Goal: Task Accomplishment & Management: Manage account settings

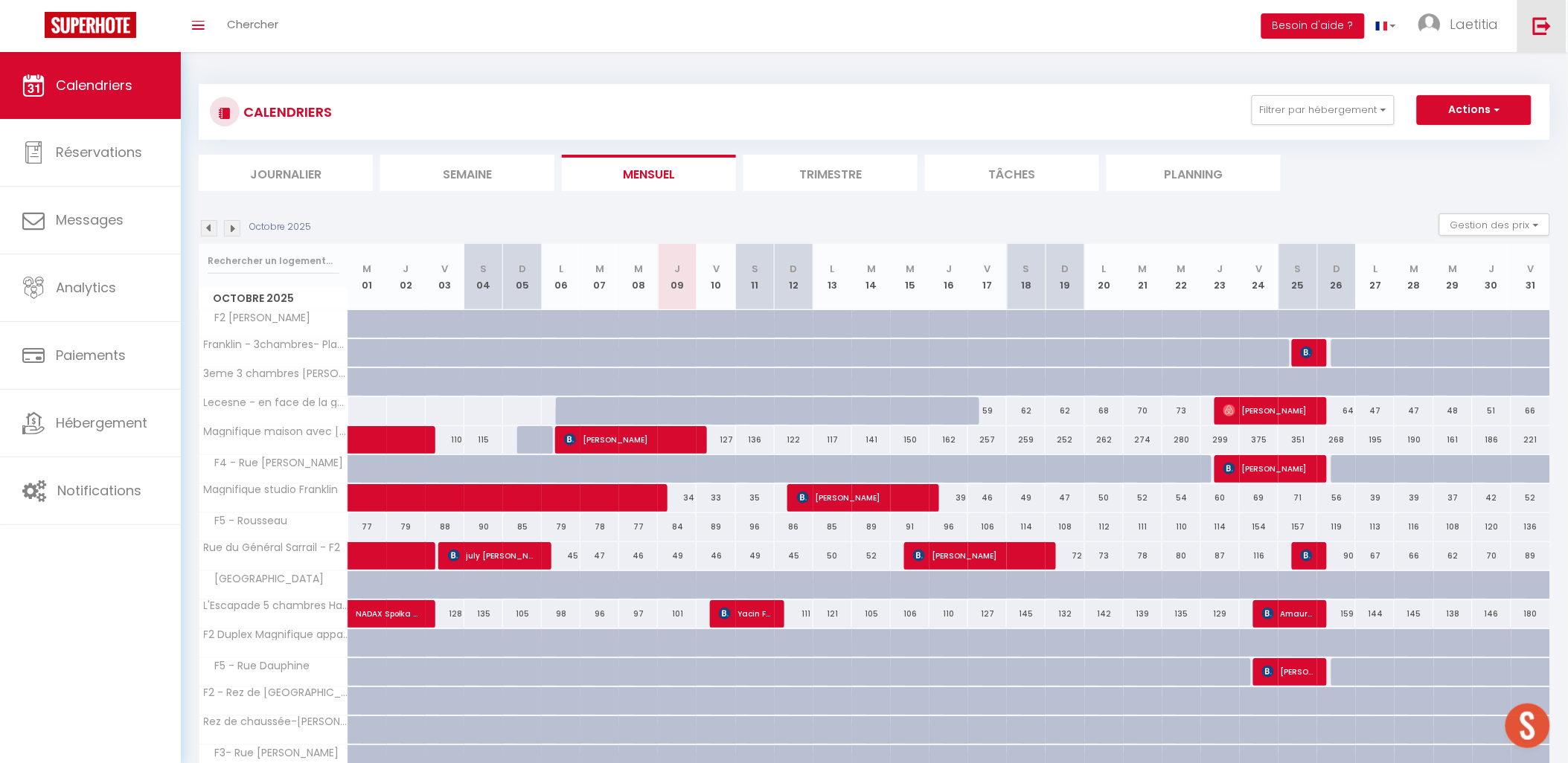
click at [1553, 31] on link at bounding box center [1542, 25] width 49 height 52
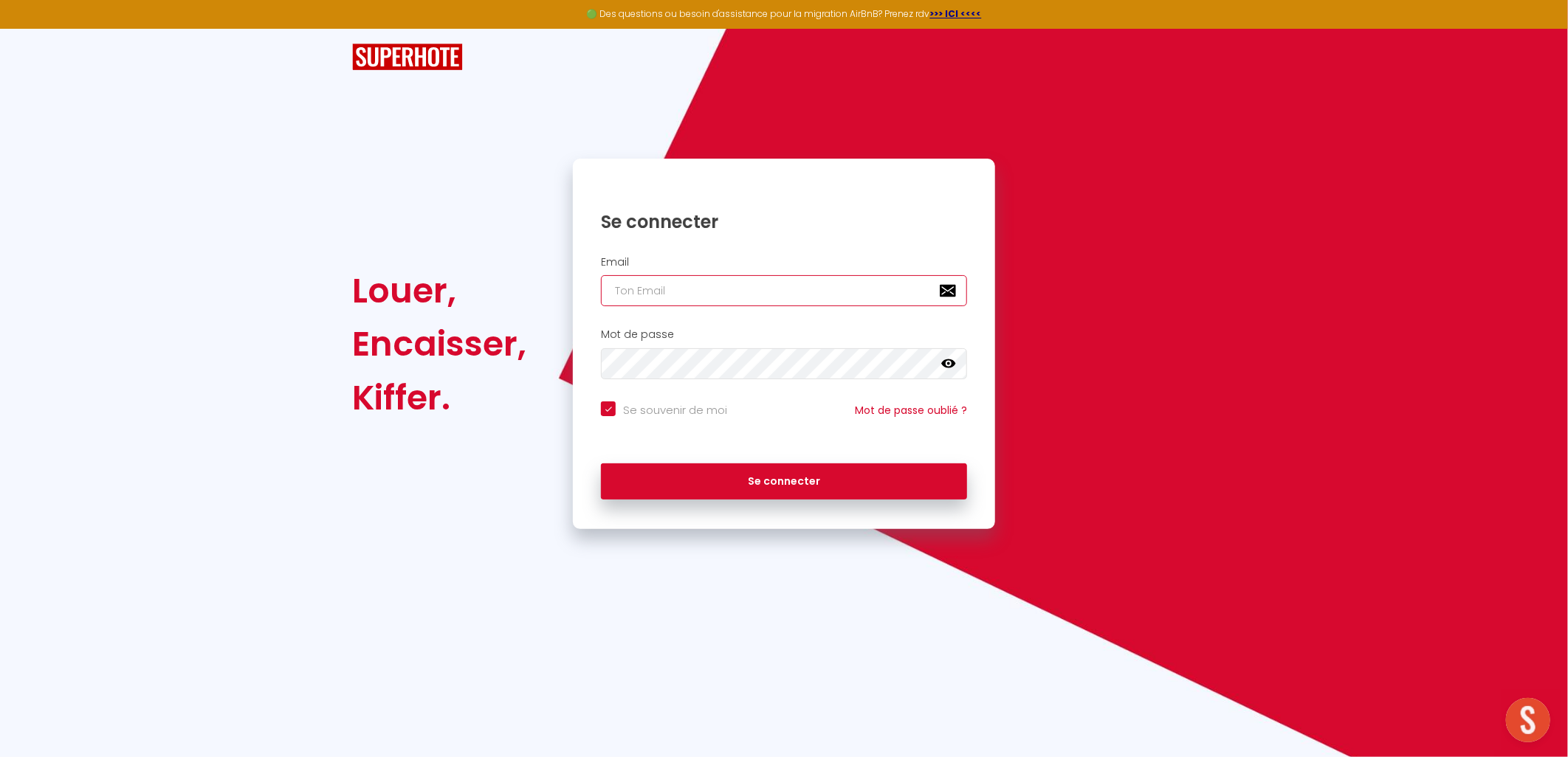
type input "[EMAIL_ADDRESS][DOMAIN_NAME]"
checkbox input "true"
click at [947, 366] on icon at bounding box center [948, 364] width 15 height 9
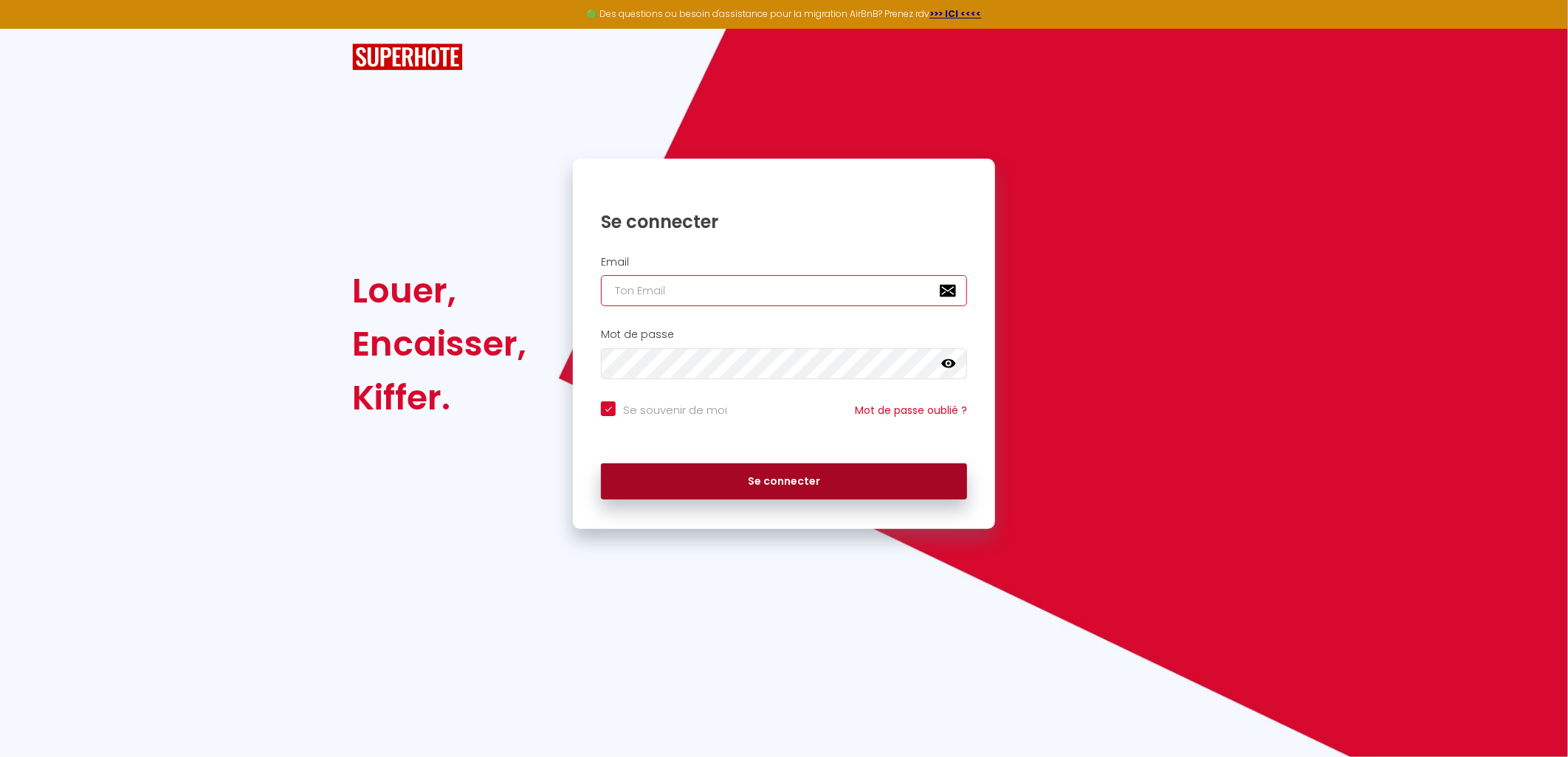
type input "[EMAIL_ADDRESS][DOMAIN_NAME]"
click at [699, 484] on button "Se connecter" at bounding box center [784, 481] width 366 height 37
checkbox input "true"
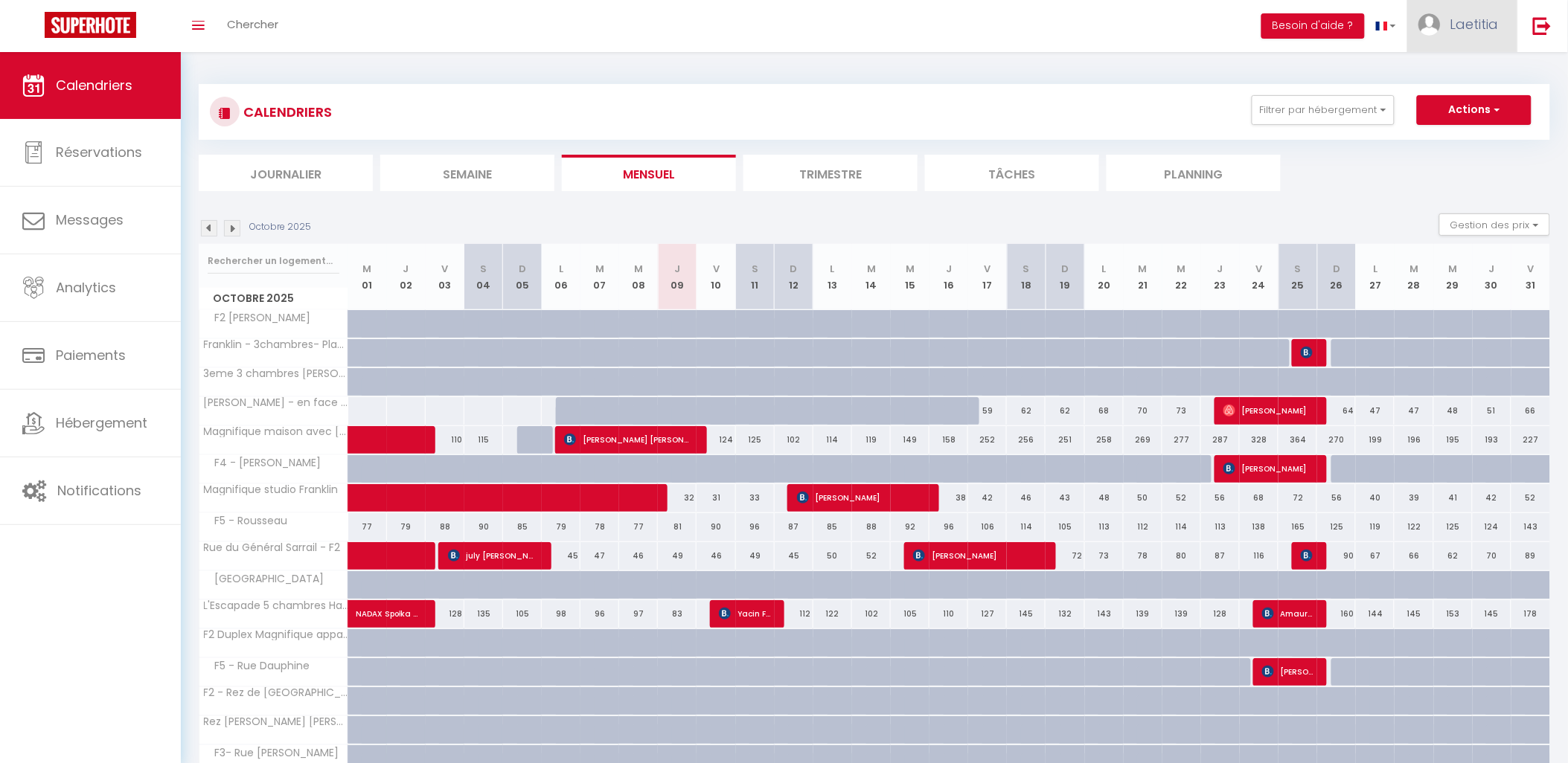
click at [1477, 25] on span "Laetitia" at bounding box center [1474, 24] width 48 height 18
click at [1449, 98] on link "Équipe" at bounding box center [1457, 101] width 110 height 25
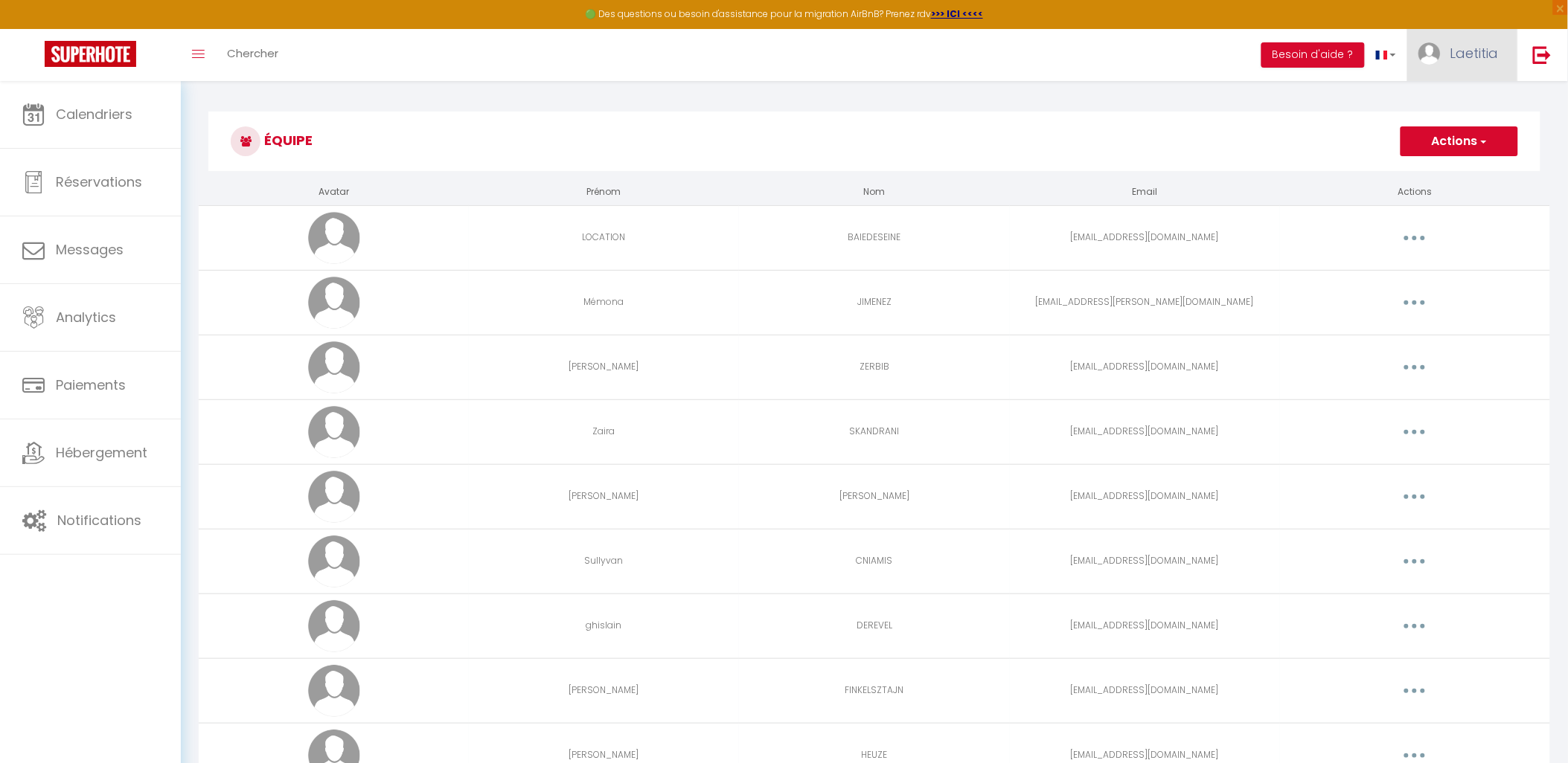
click at [1456, 46] on span "Laetitia" at bounding box center [1474, 53] width 48 height 18
click at [1434, 132] on link "Équipe" at bounding box center [1457, 130] width 110 height 25
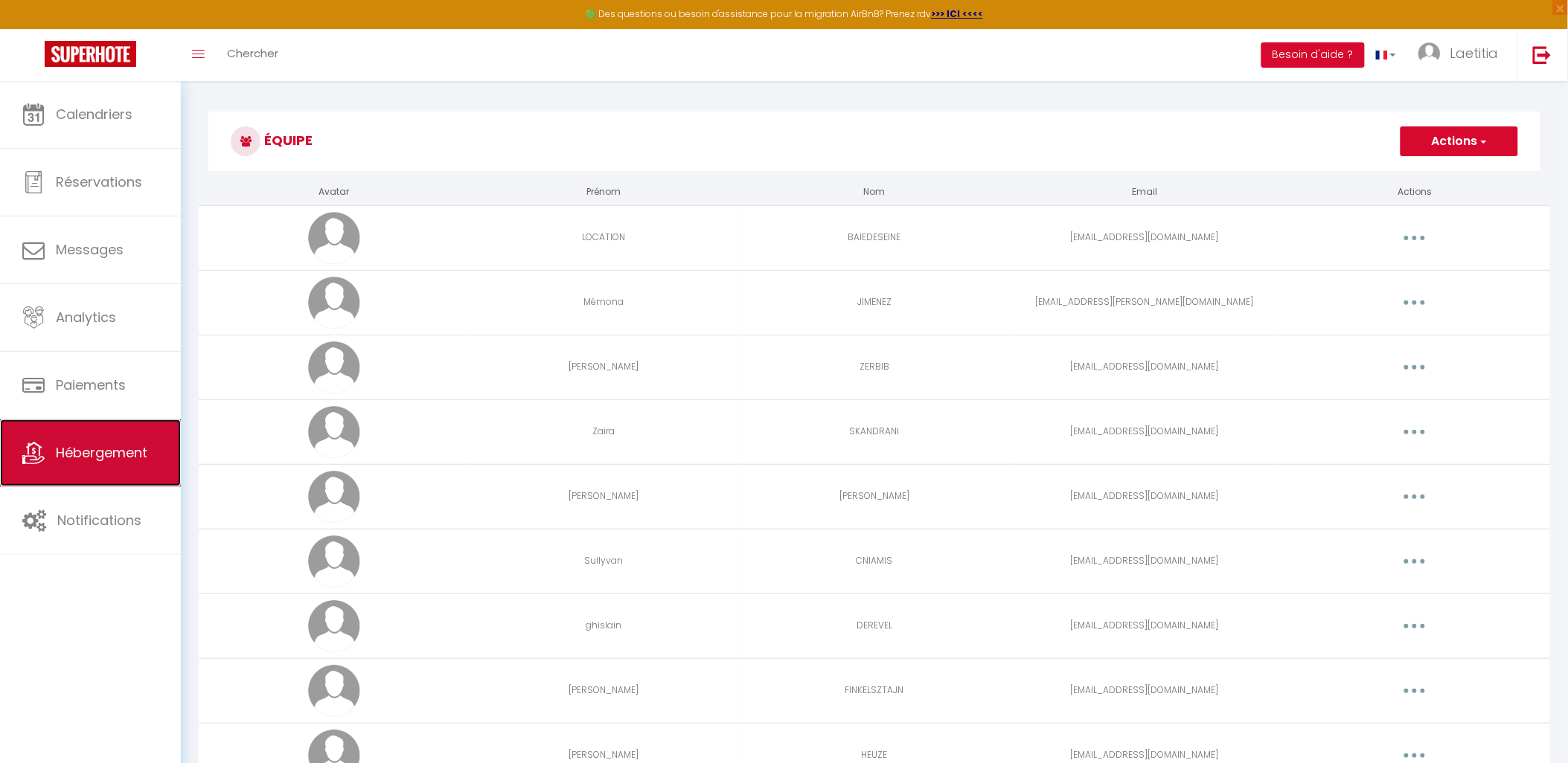
click at [105, 440] on link "Hébergement" at bounding box center [91, 453] width 181 height 67
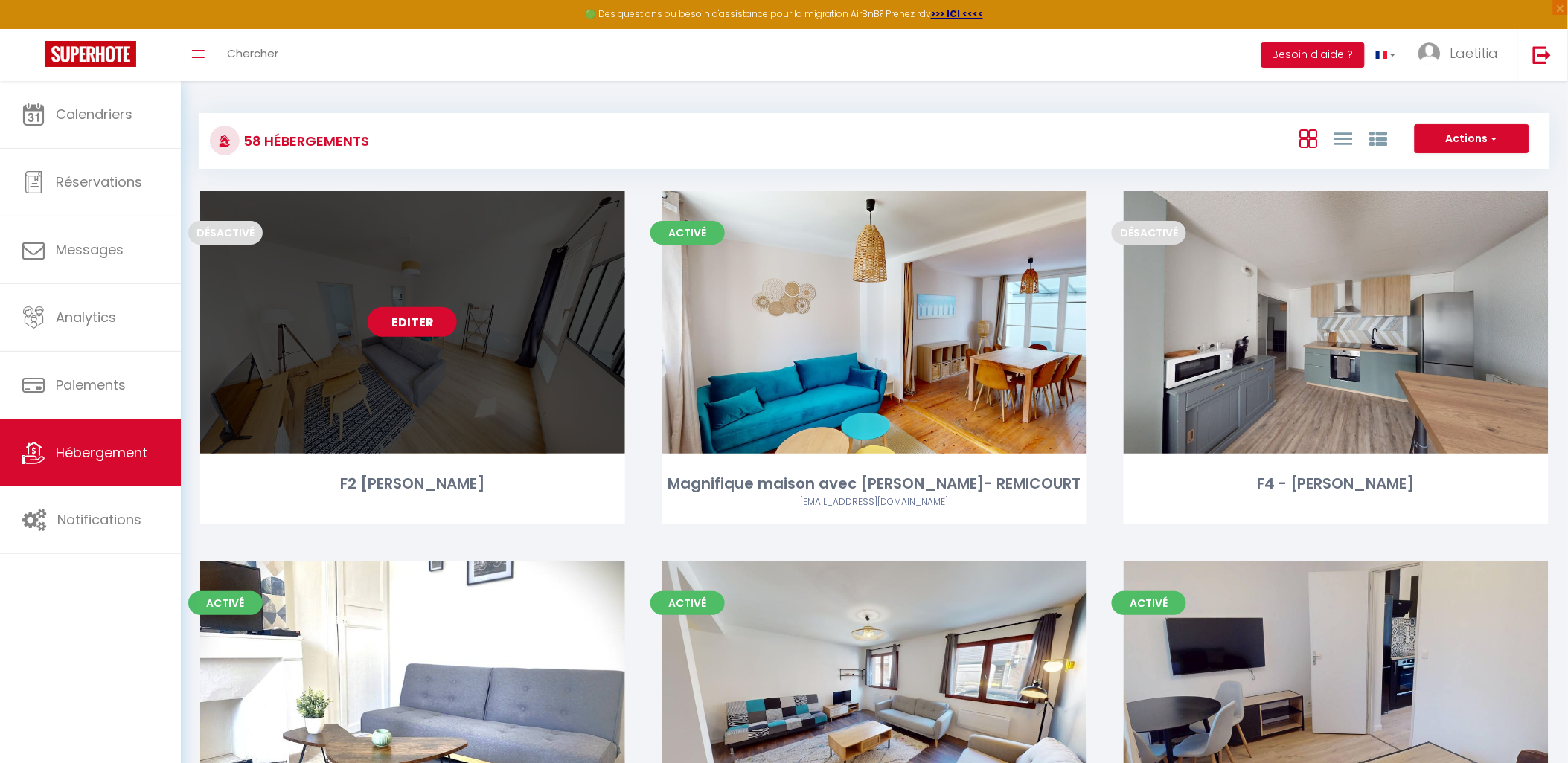
click at [408, 318] on link "Editer" at bounding box center [412, 322] width 90 height 30
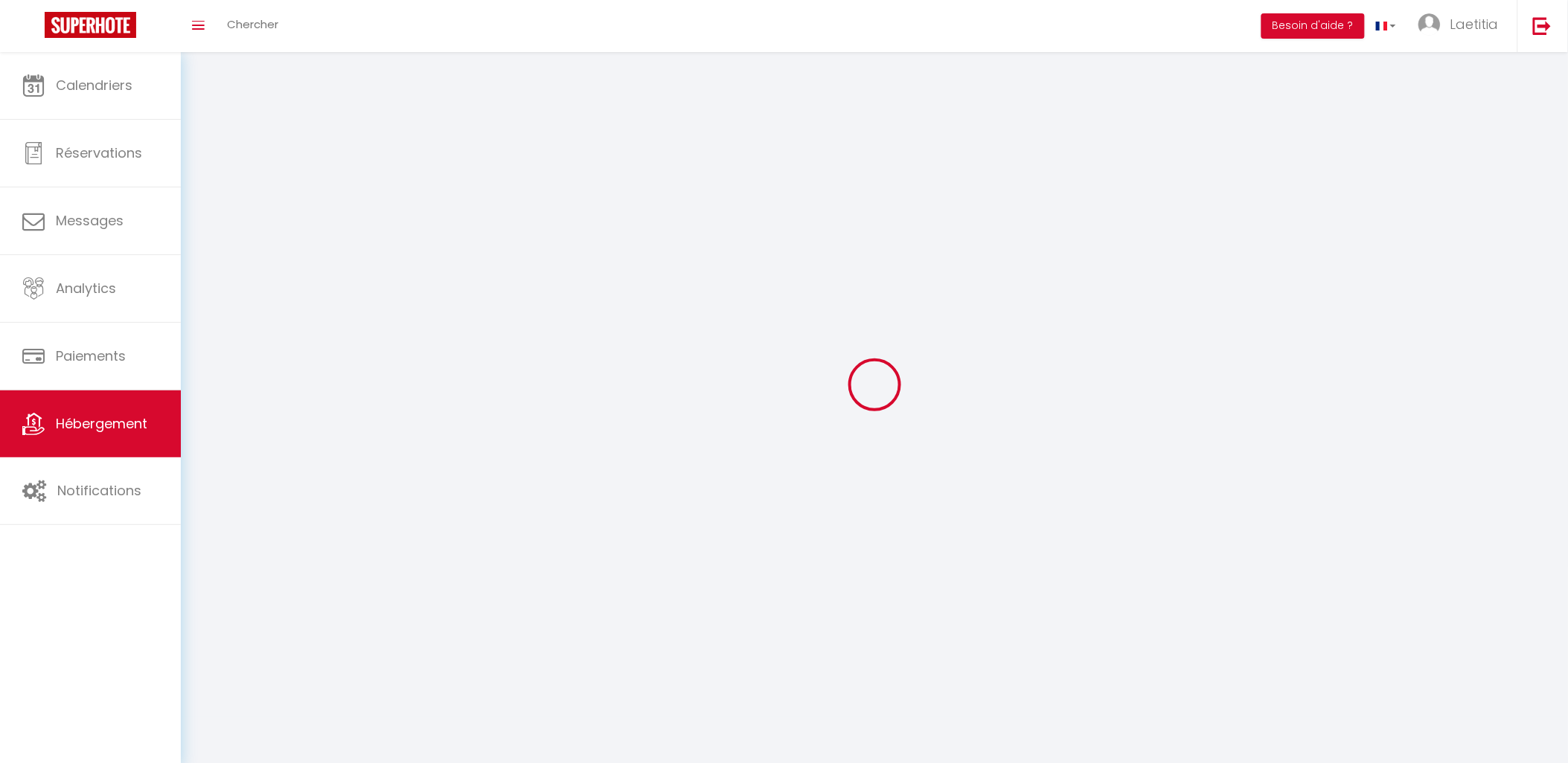
select select
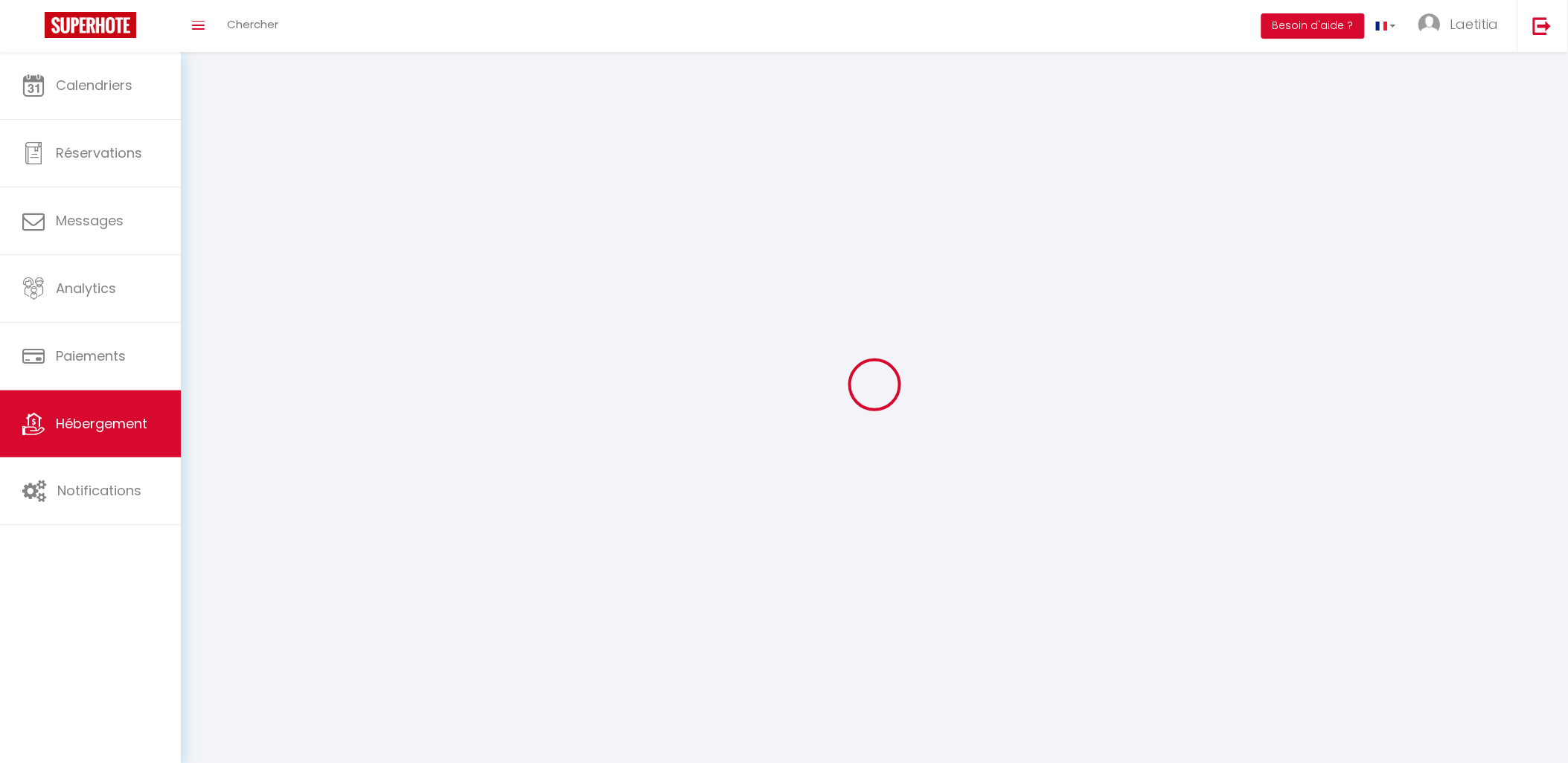
select select "1"
checkbox input "false"
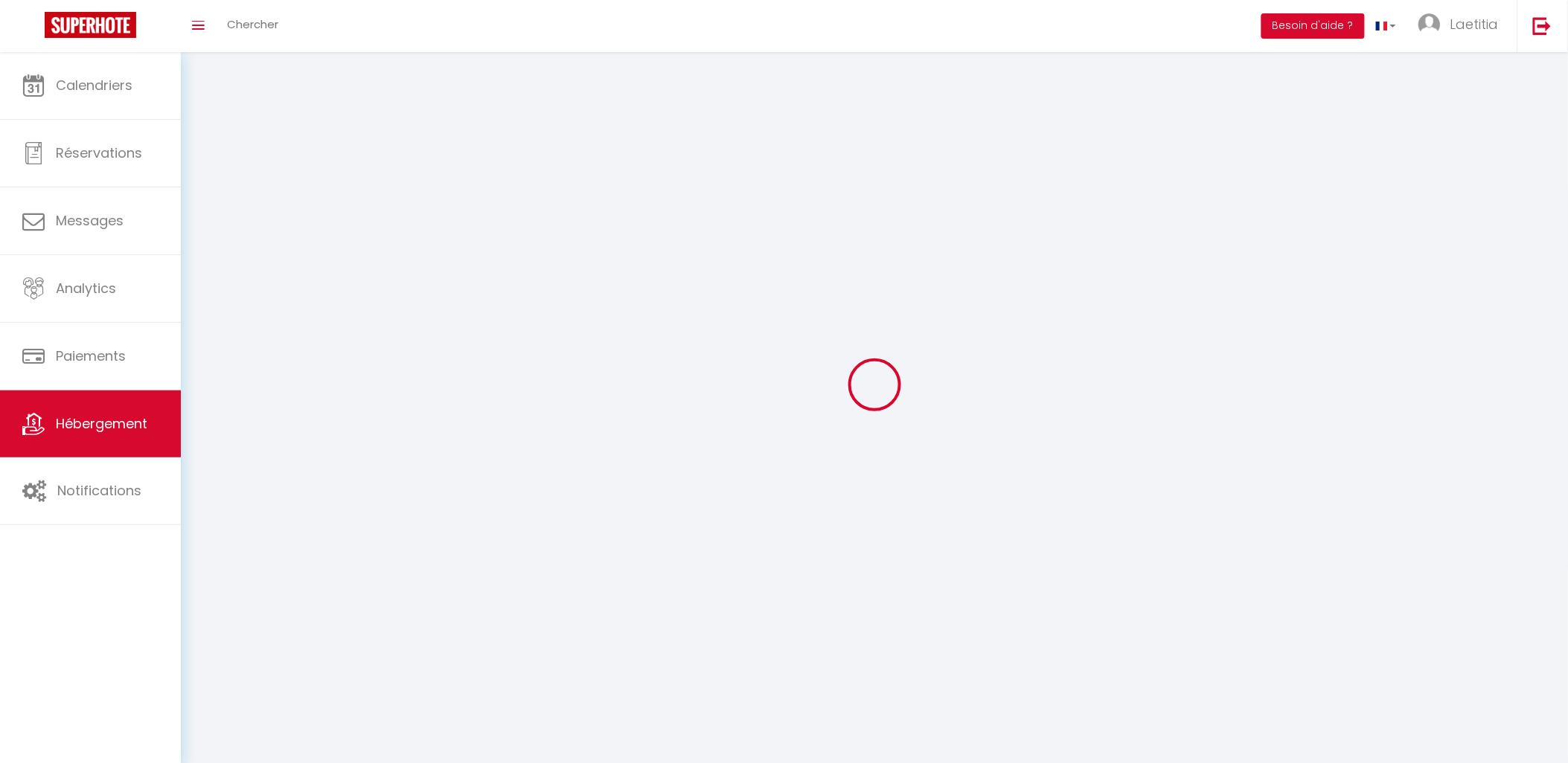
select select "28"
select select
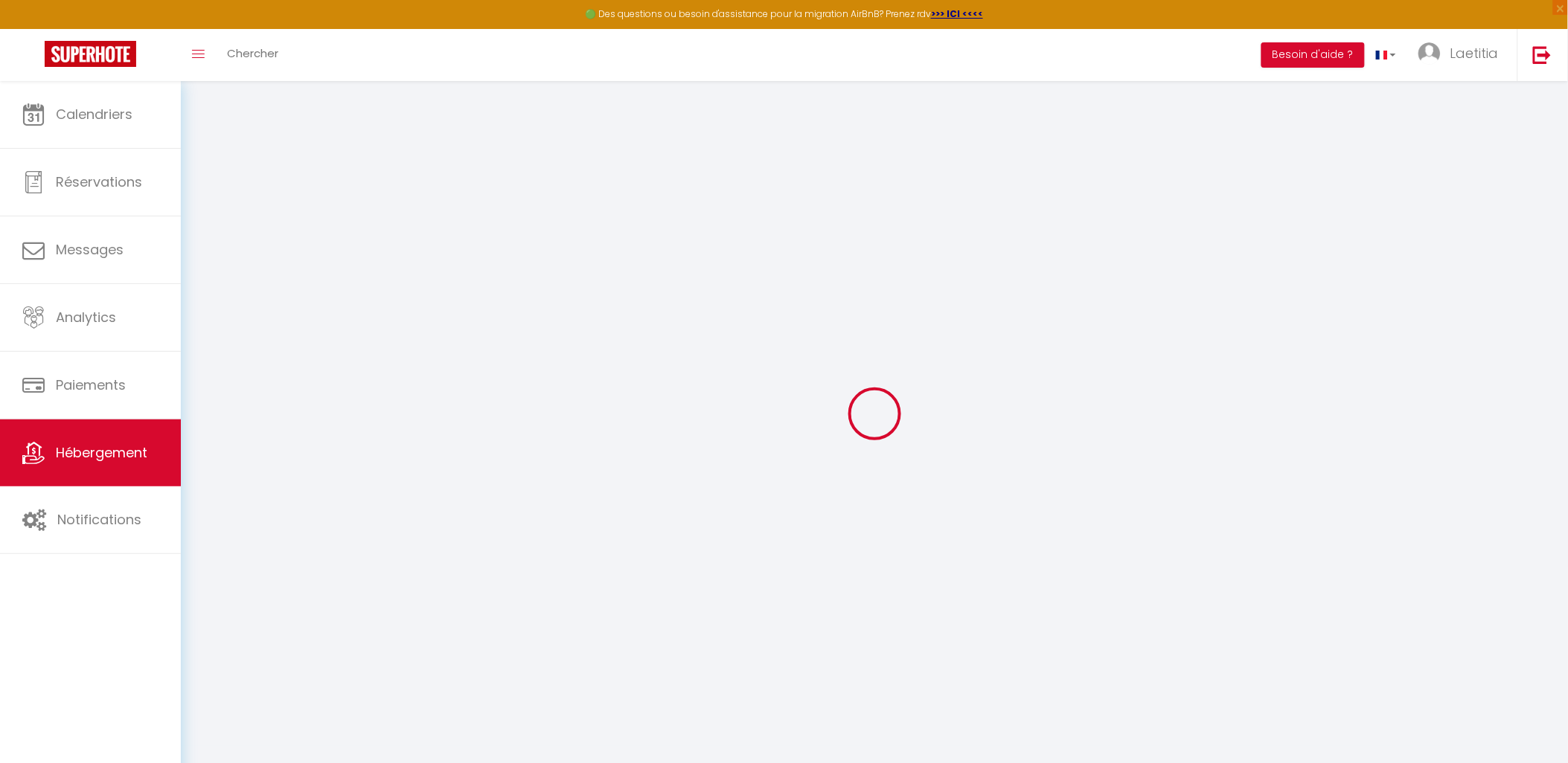
select select
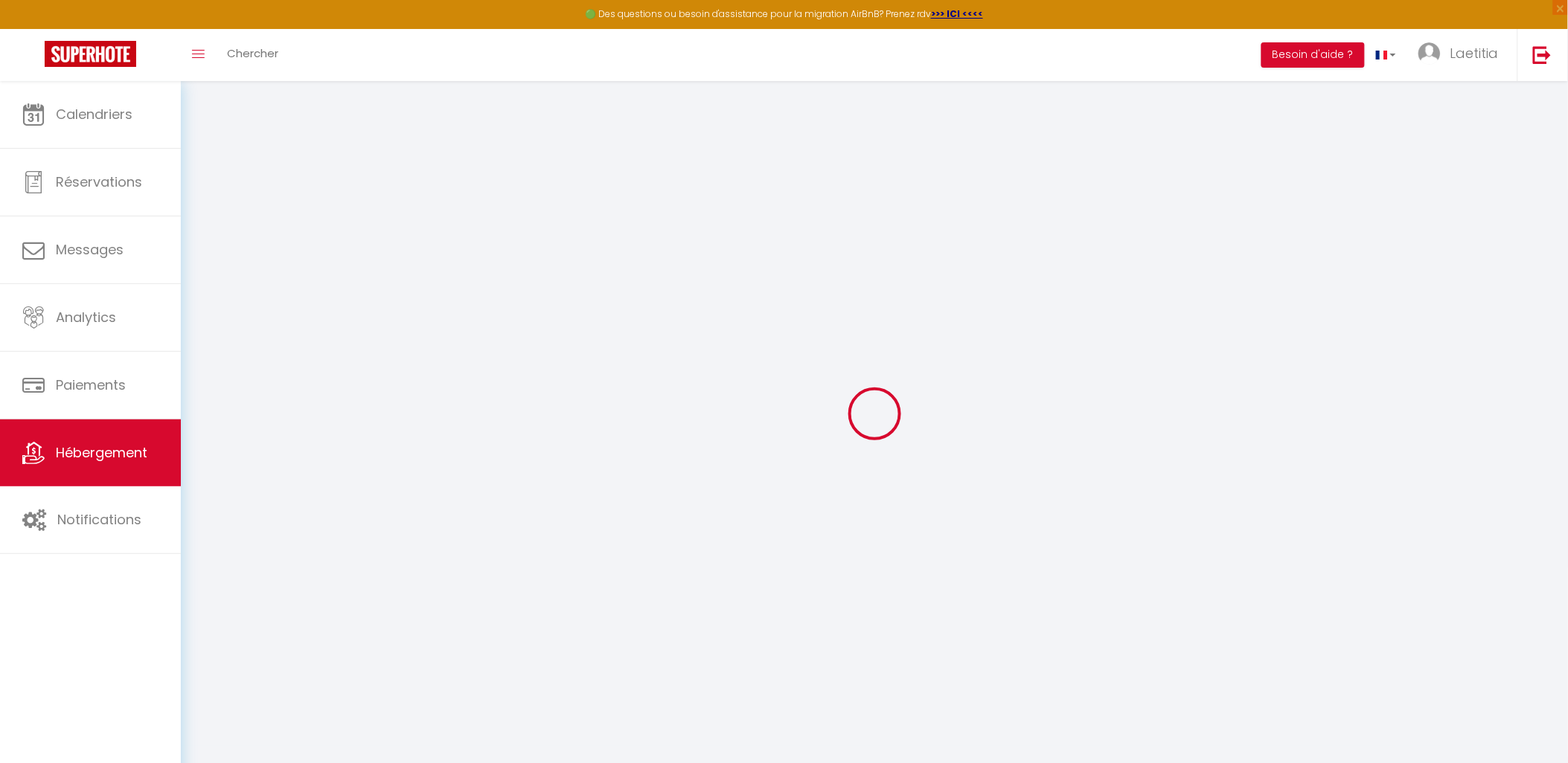
select select
checkbox input "false"
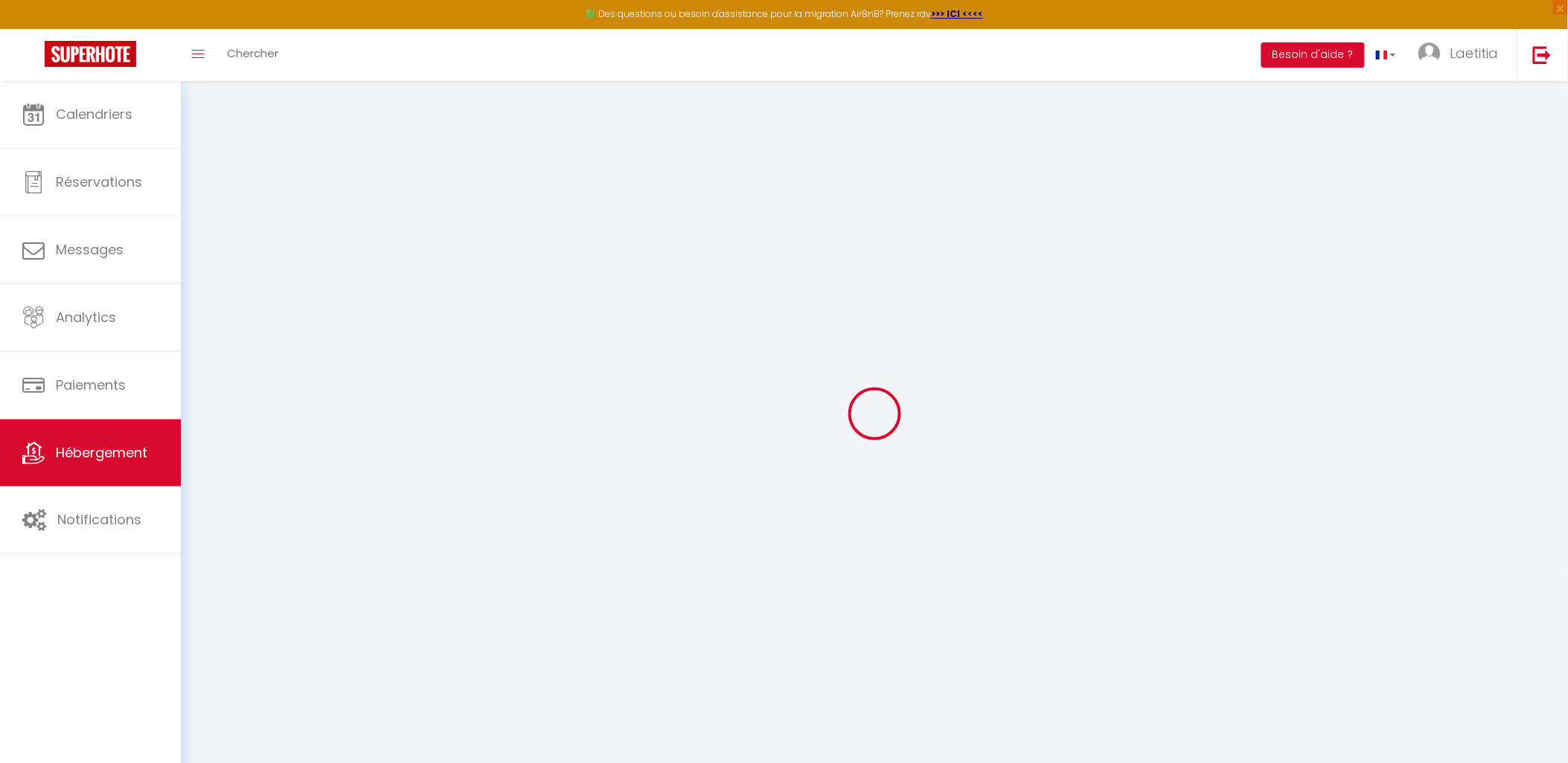
select select
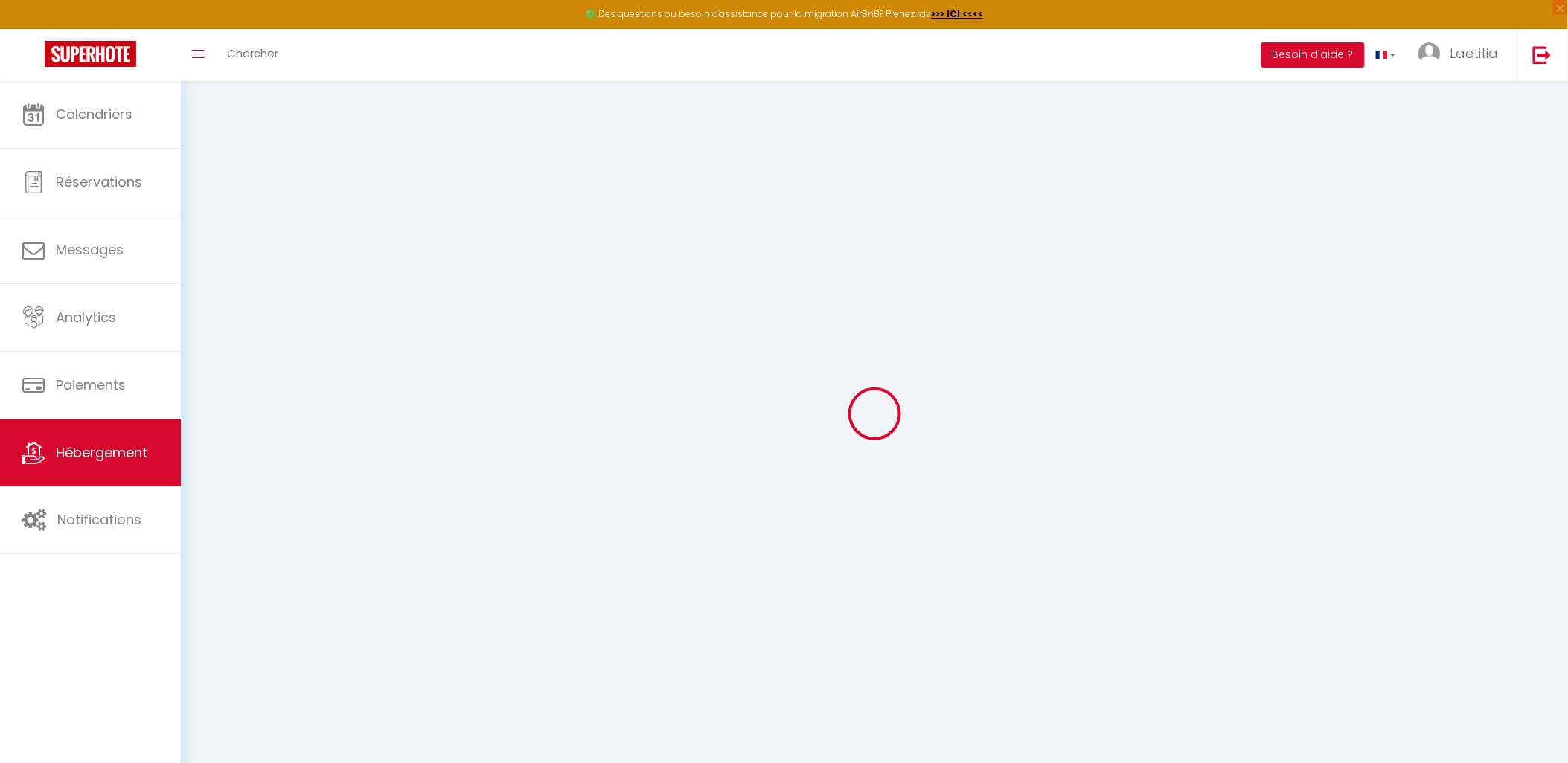
select select
checkbox input "false"
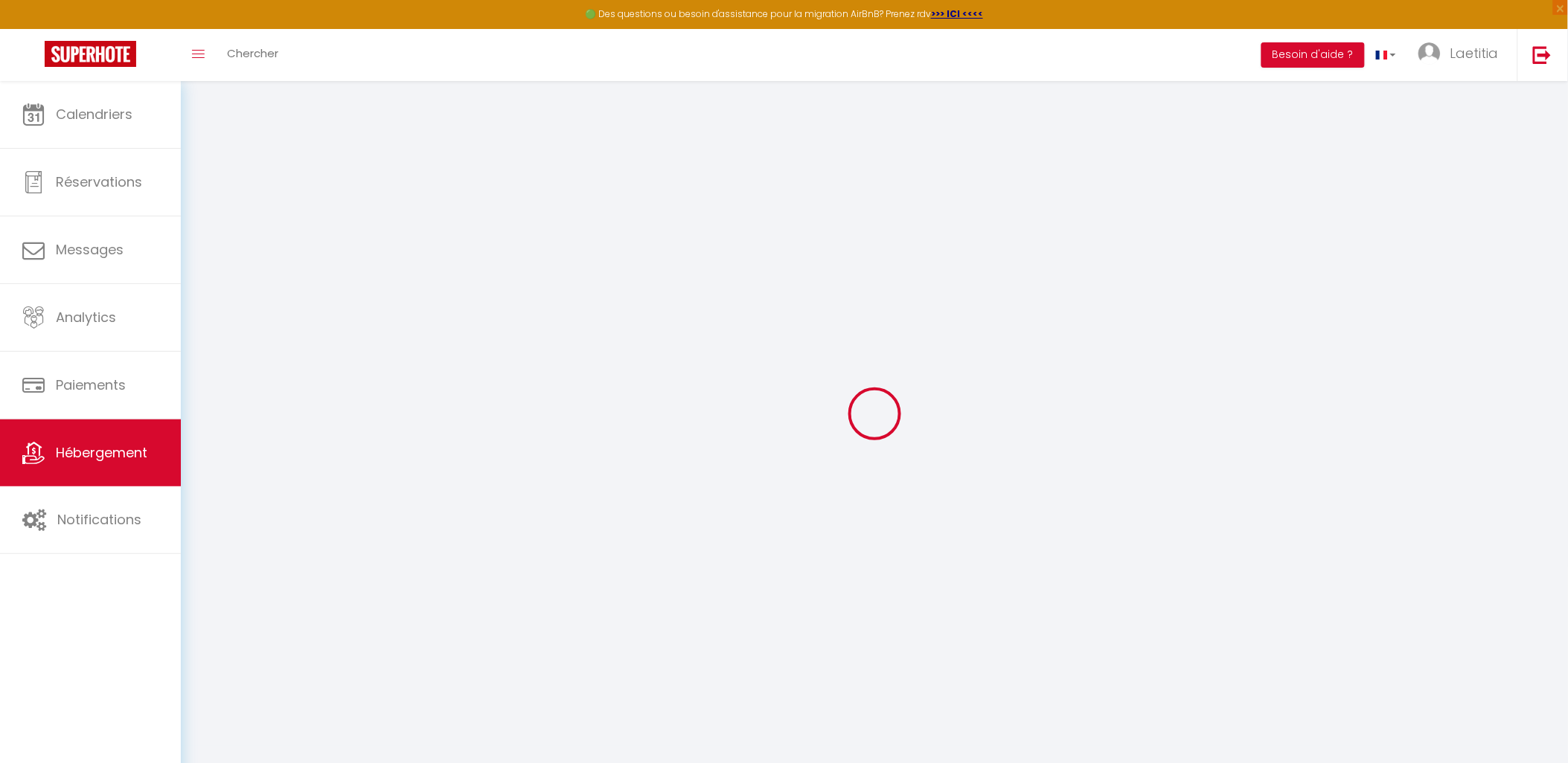
checkbox input "false"
select select
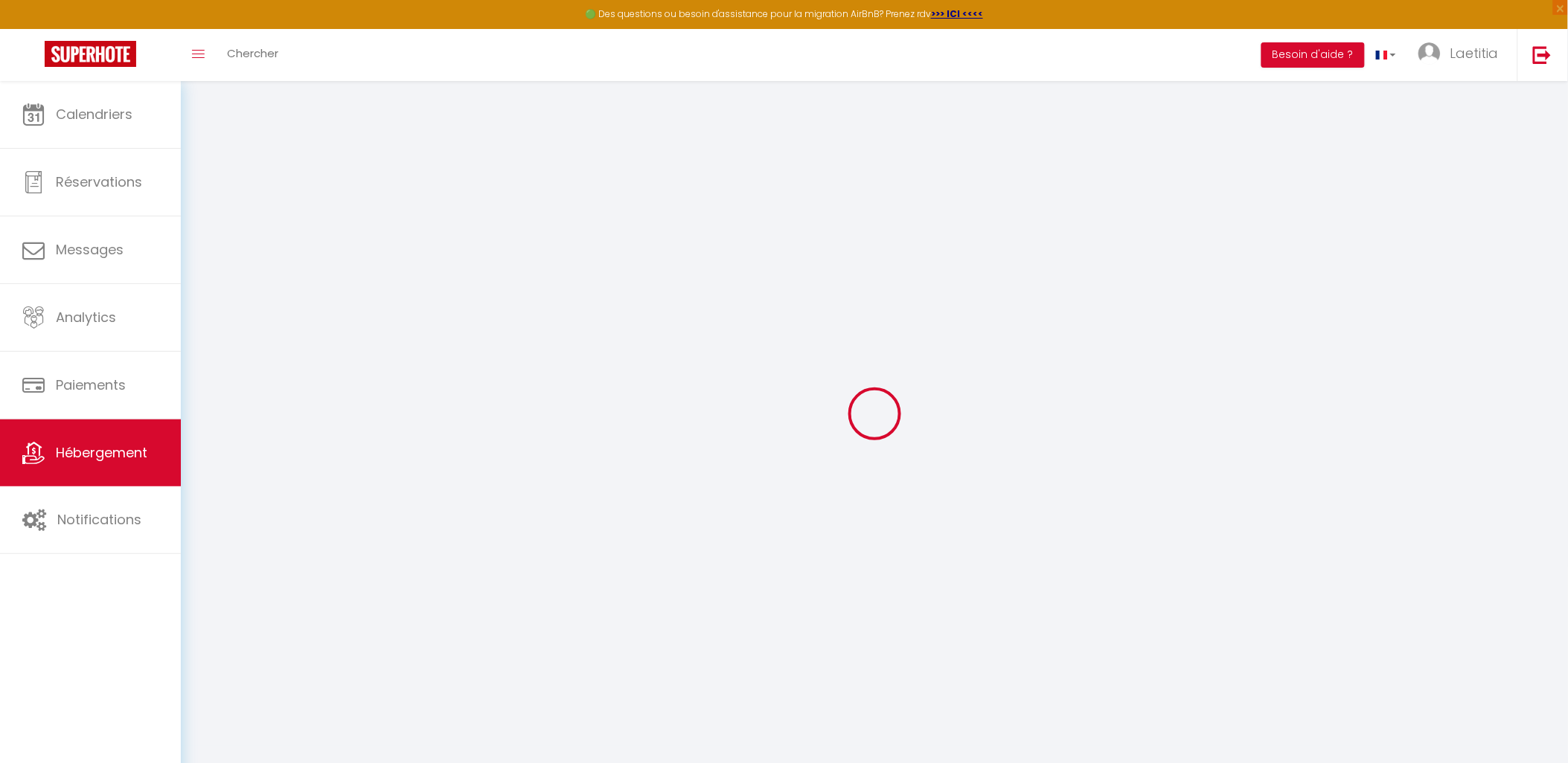
select select
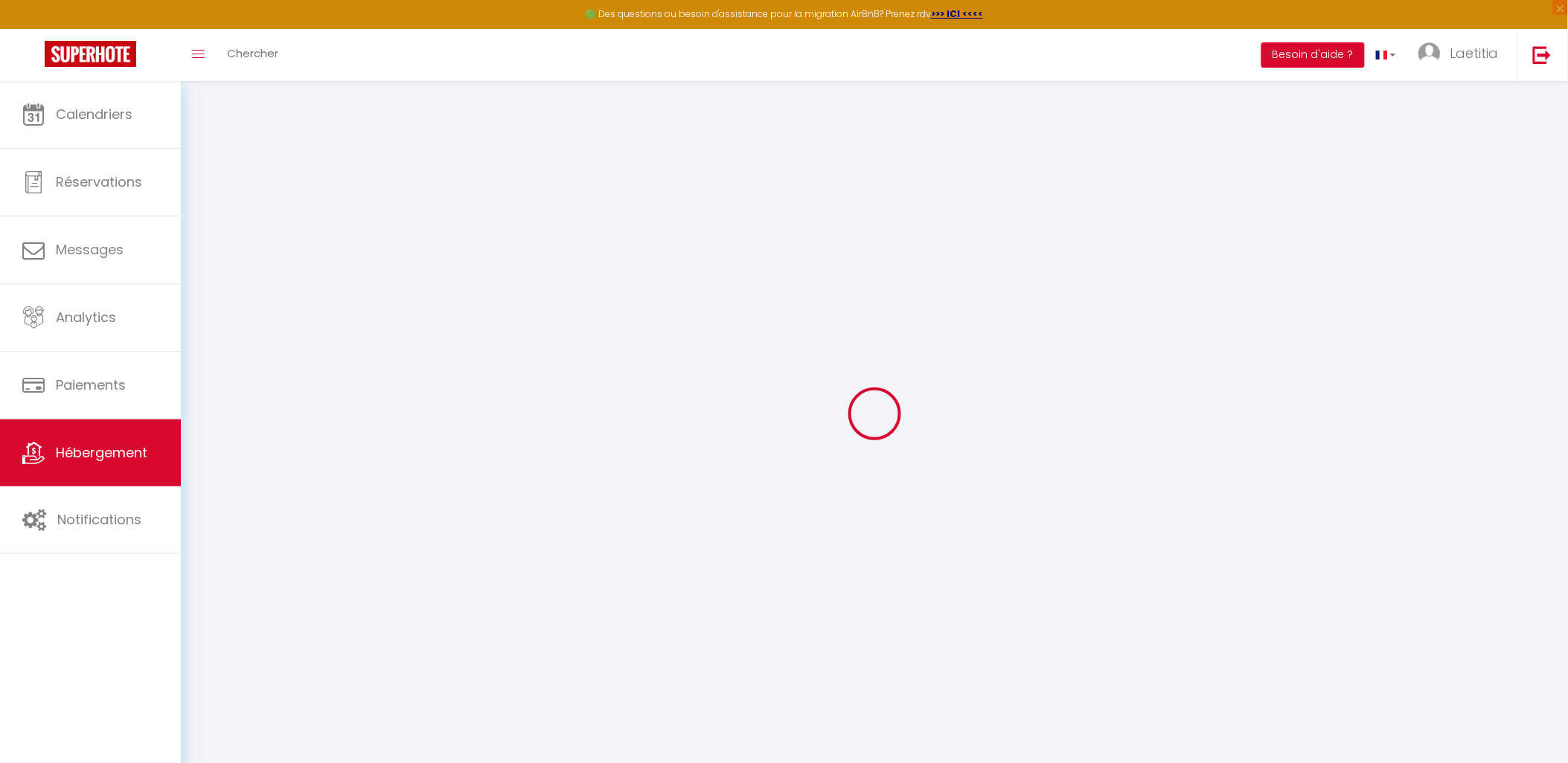
checkbox input "false"
select select
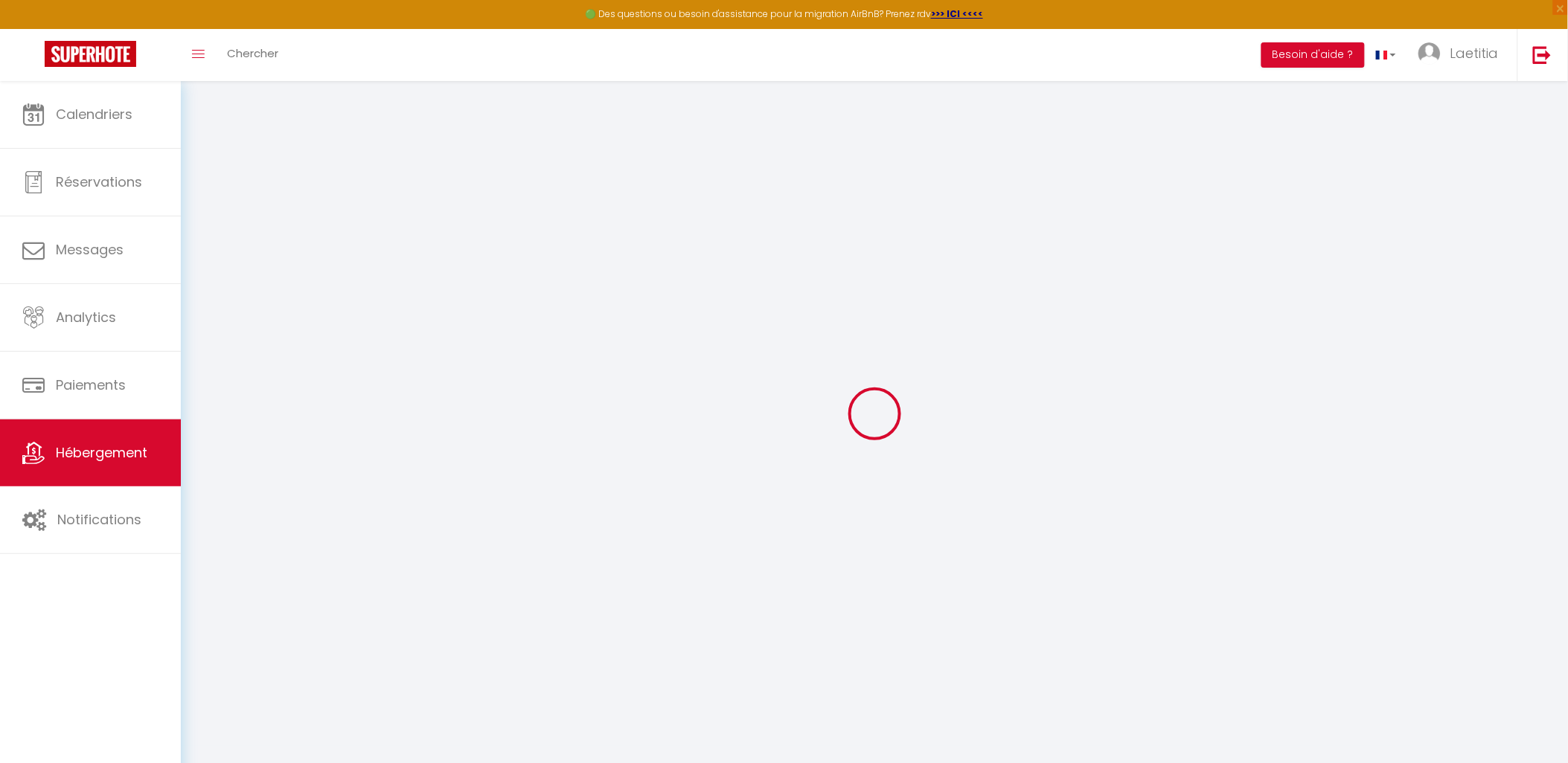
select select
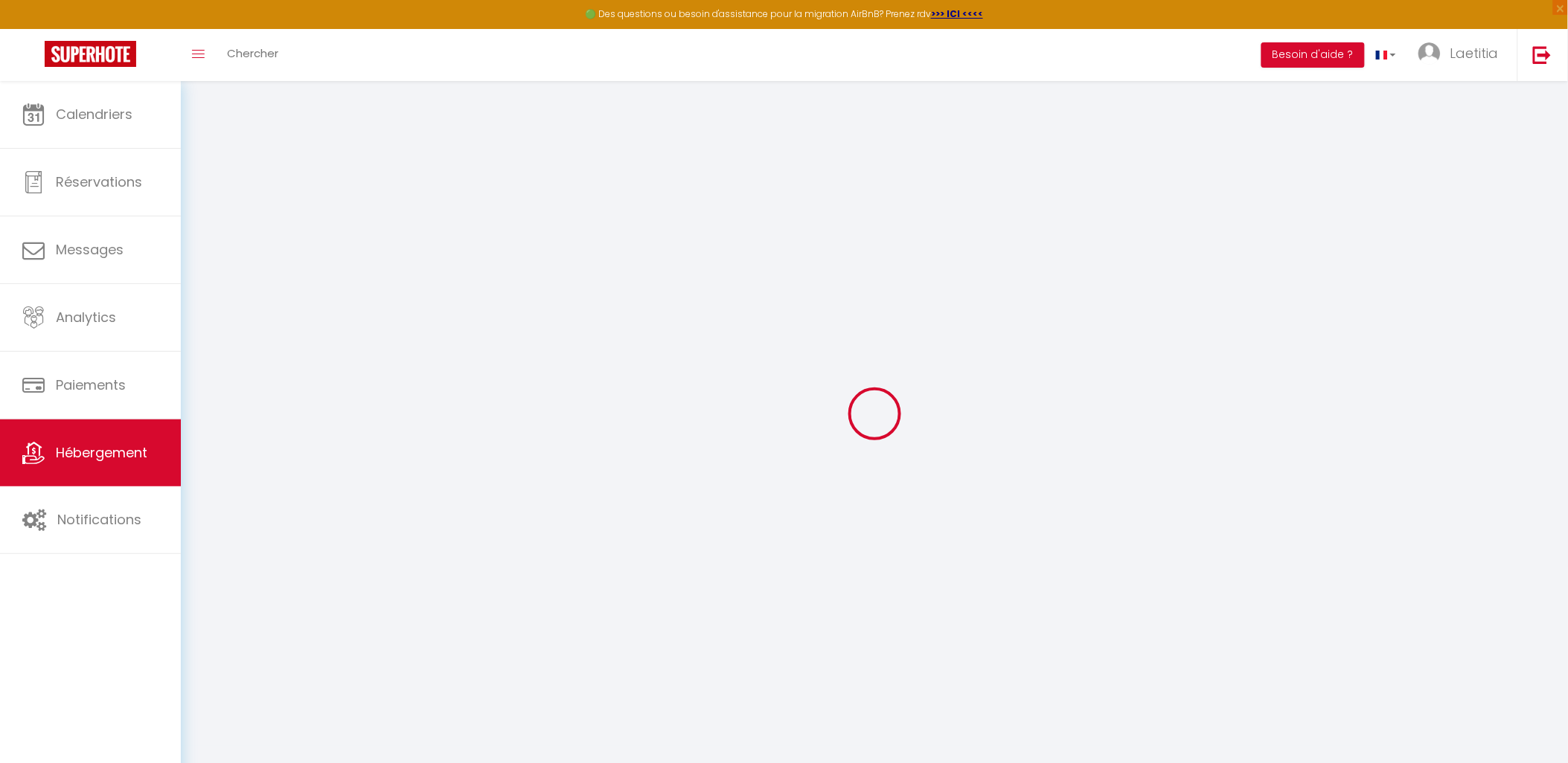
select select
checkbox input "false"
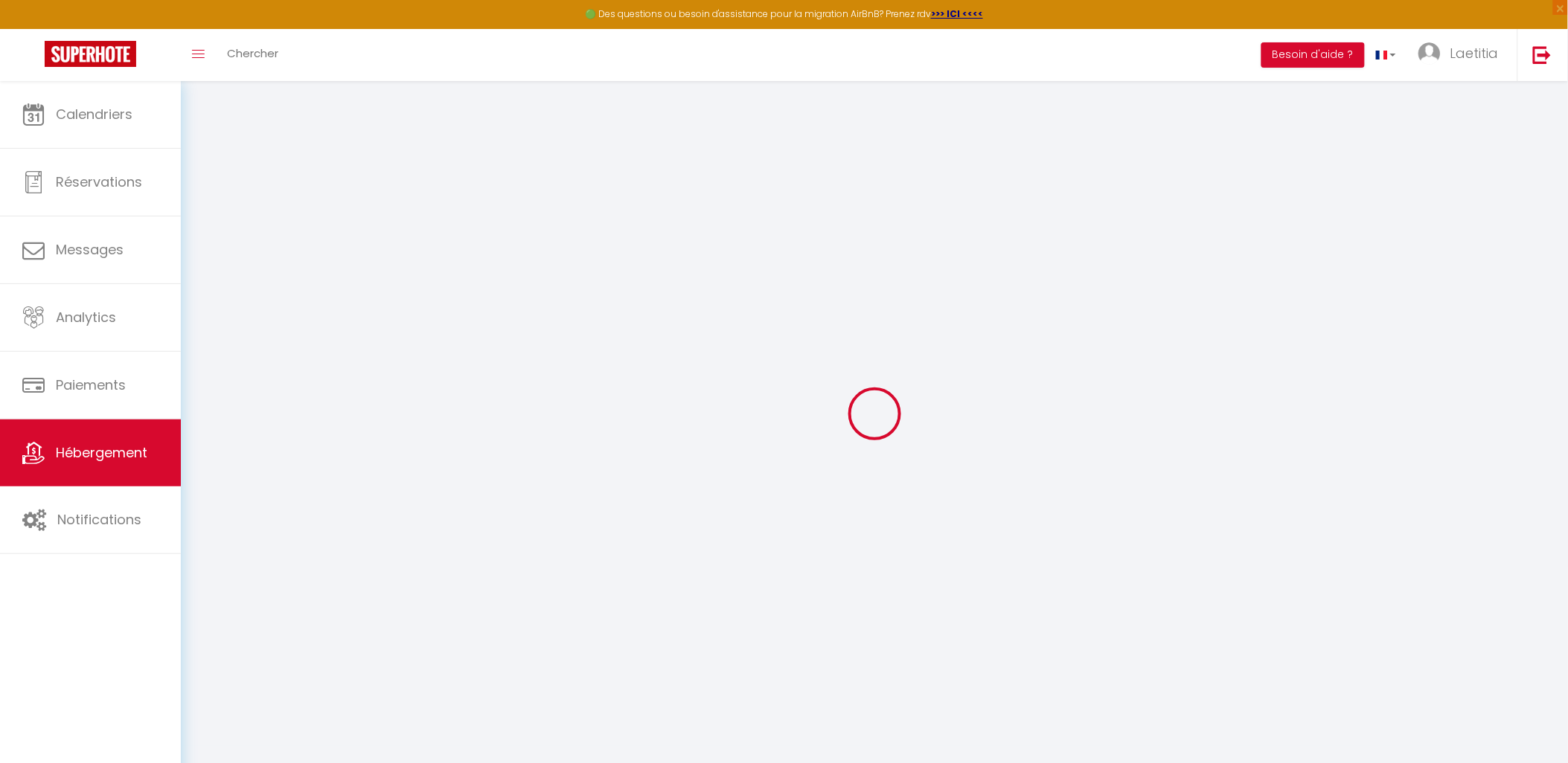
checkbox input "false"
select select
type input "F2 [PERSON_NAME]"
type input "Thibault"
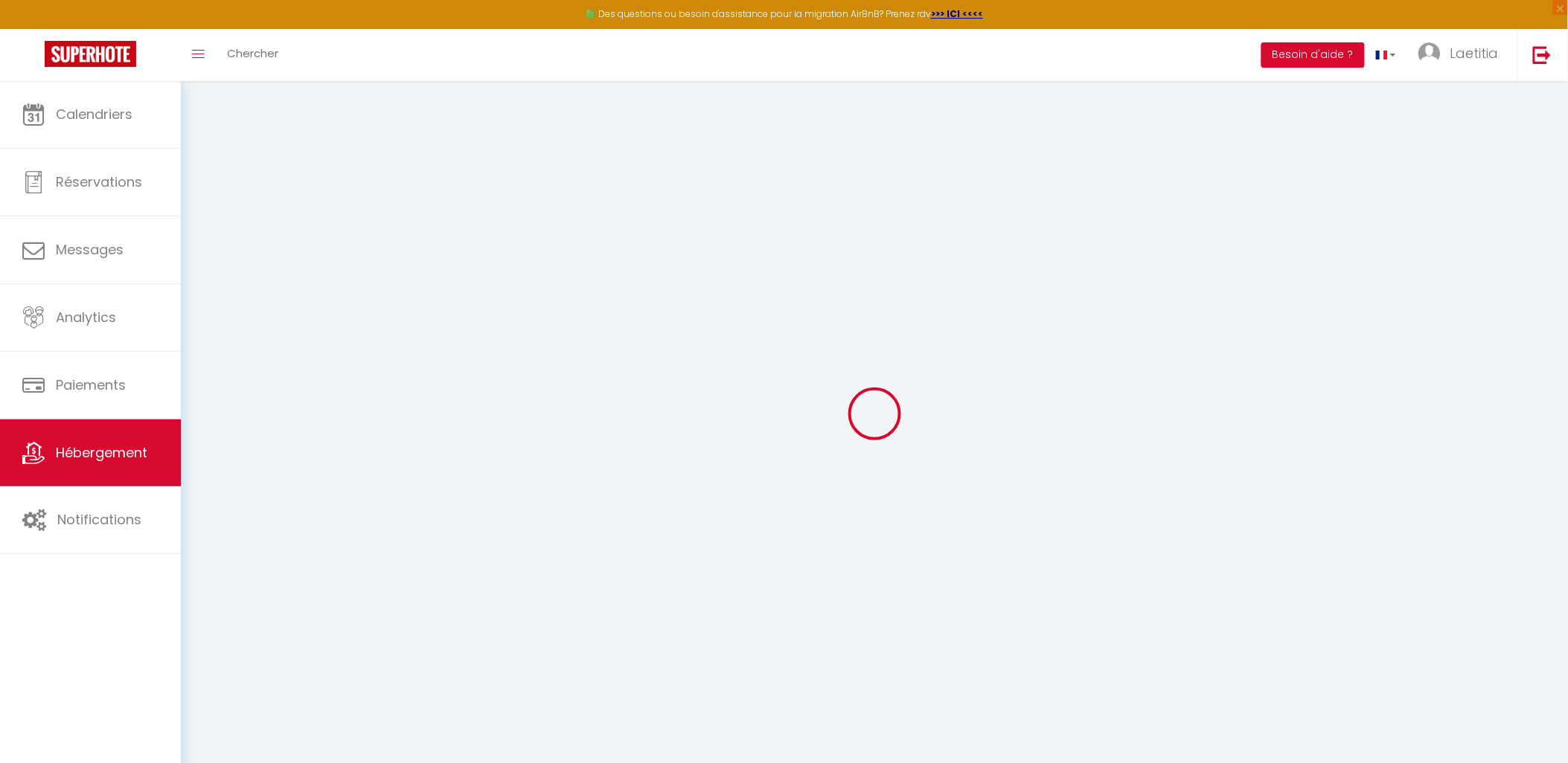
select select "2"
type input "56"
type input "30"
type input "5"
type input "0"
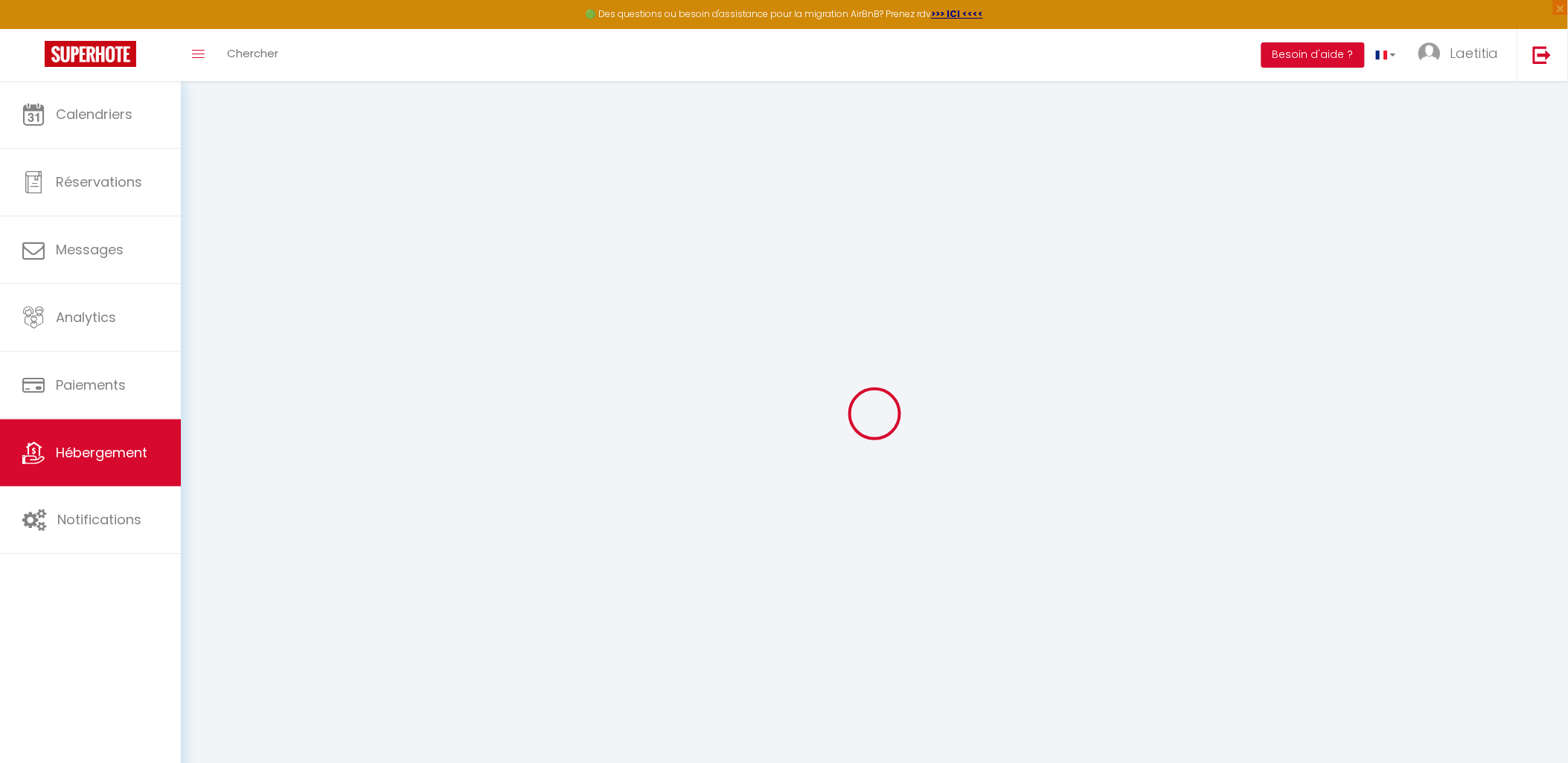
type input "300"
select select
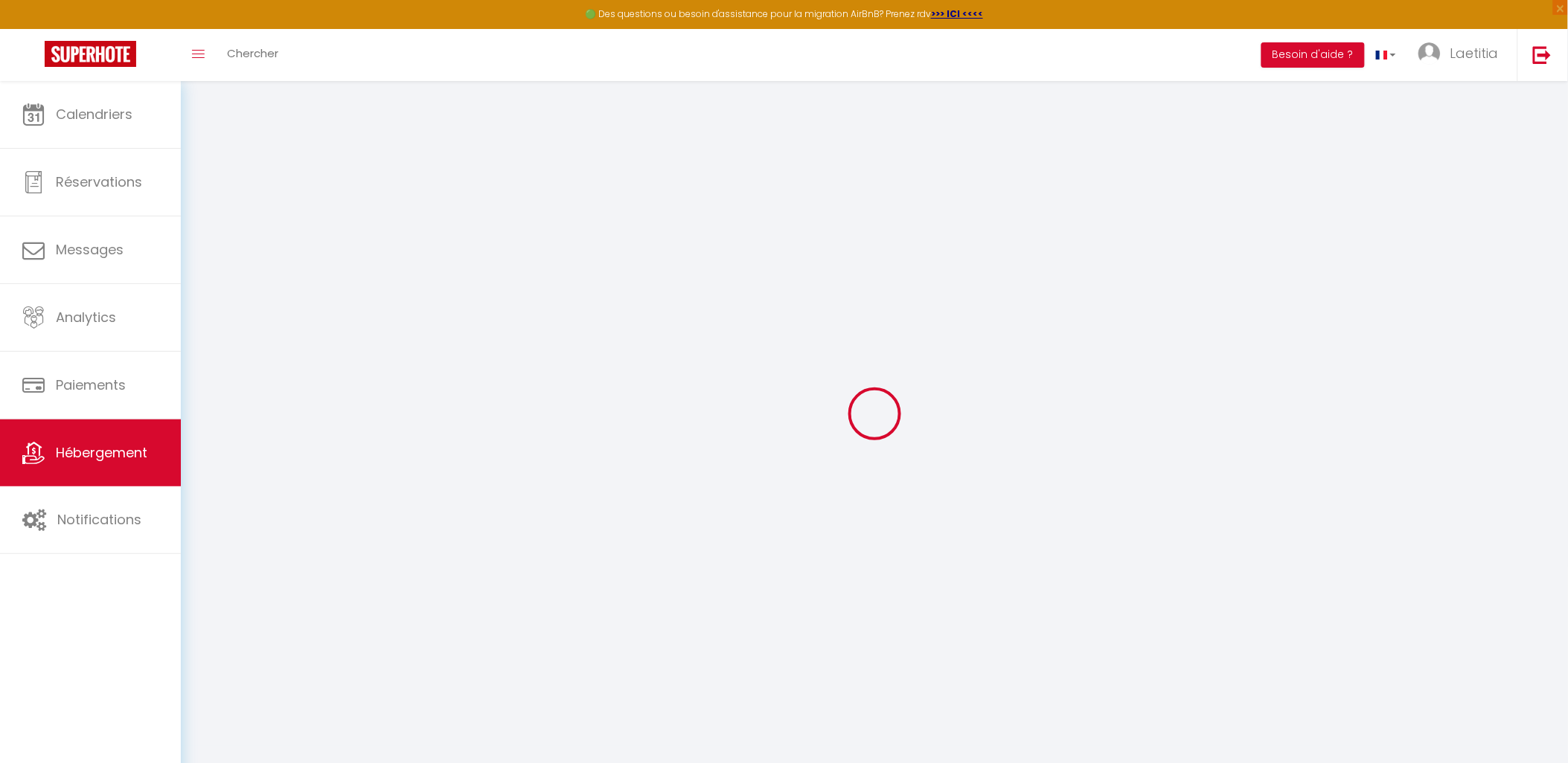
select select
type input "[STREET_ADDRESS][PERSON_NAME]"
type input "76600"
type input "[GEOGRAPHIC_DATA]"
type input "[EMAIL_ADDRESS][DOMAIN_NAME]"
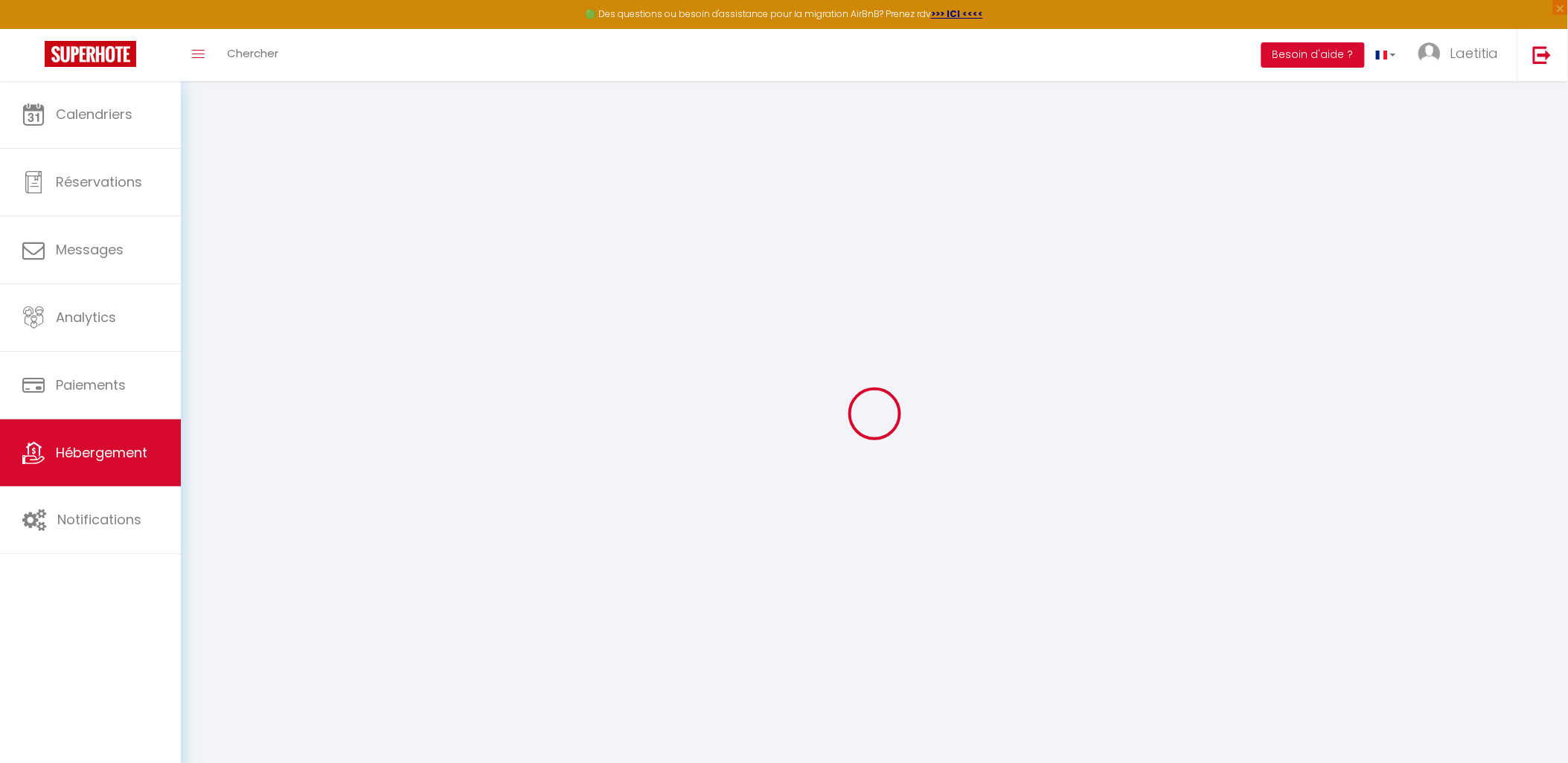
select select "4456"
checkbox input "false"
checkbox input "true"
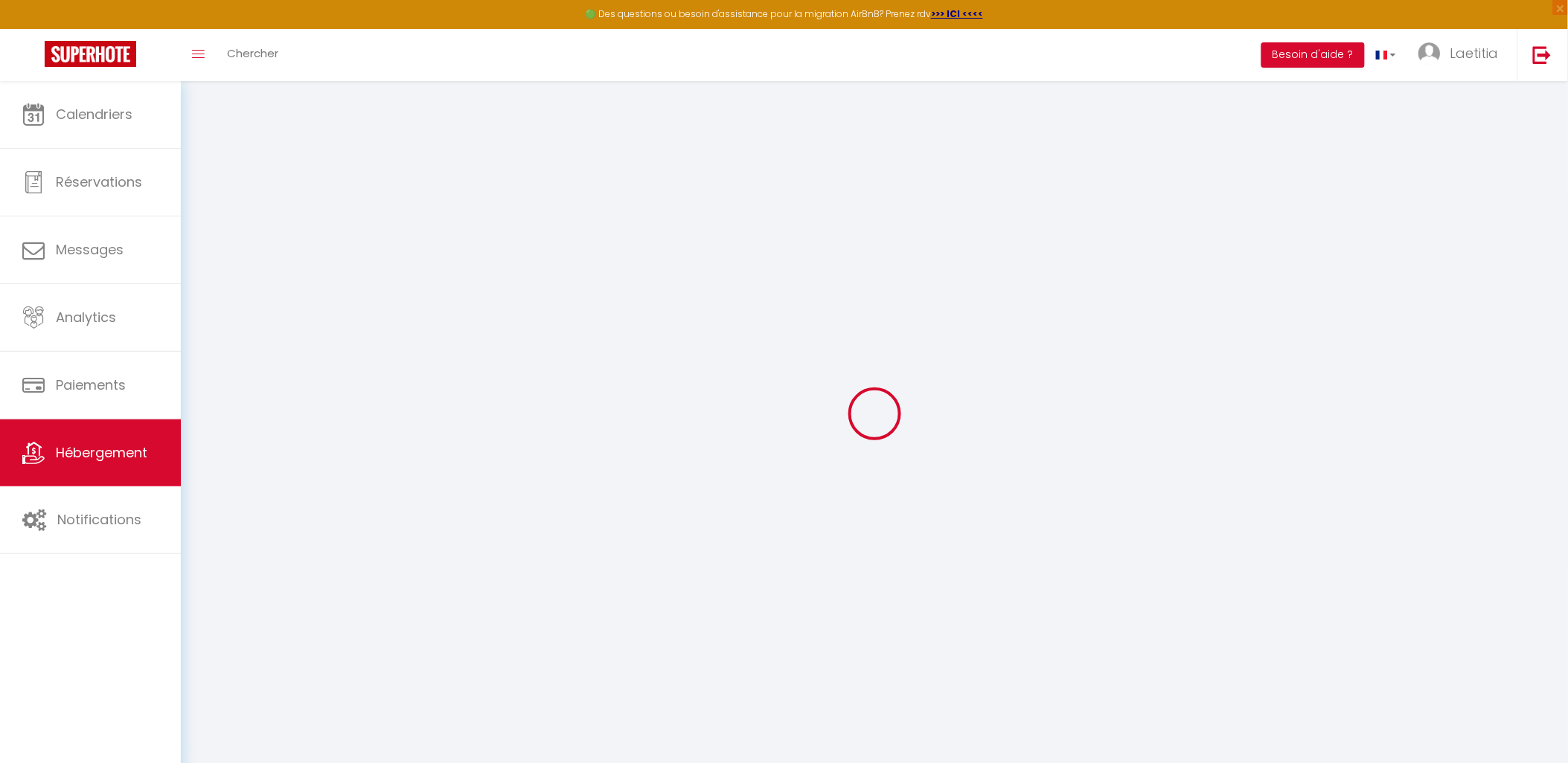
radio input "true"
type input "0"
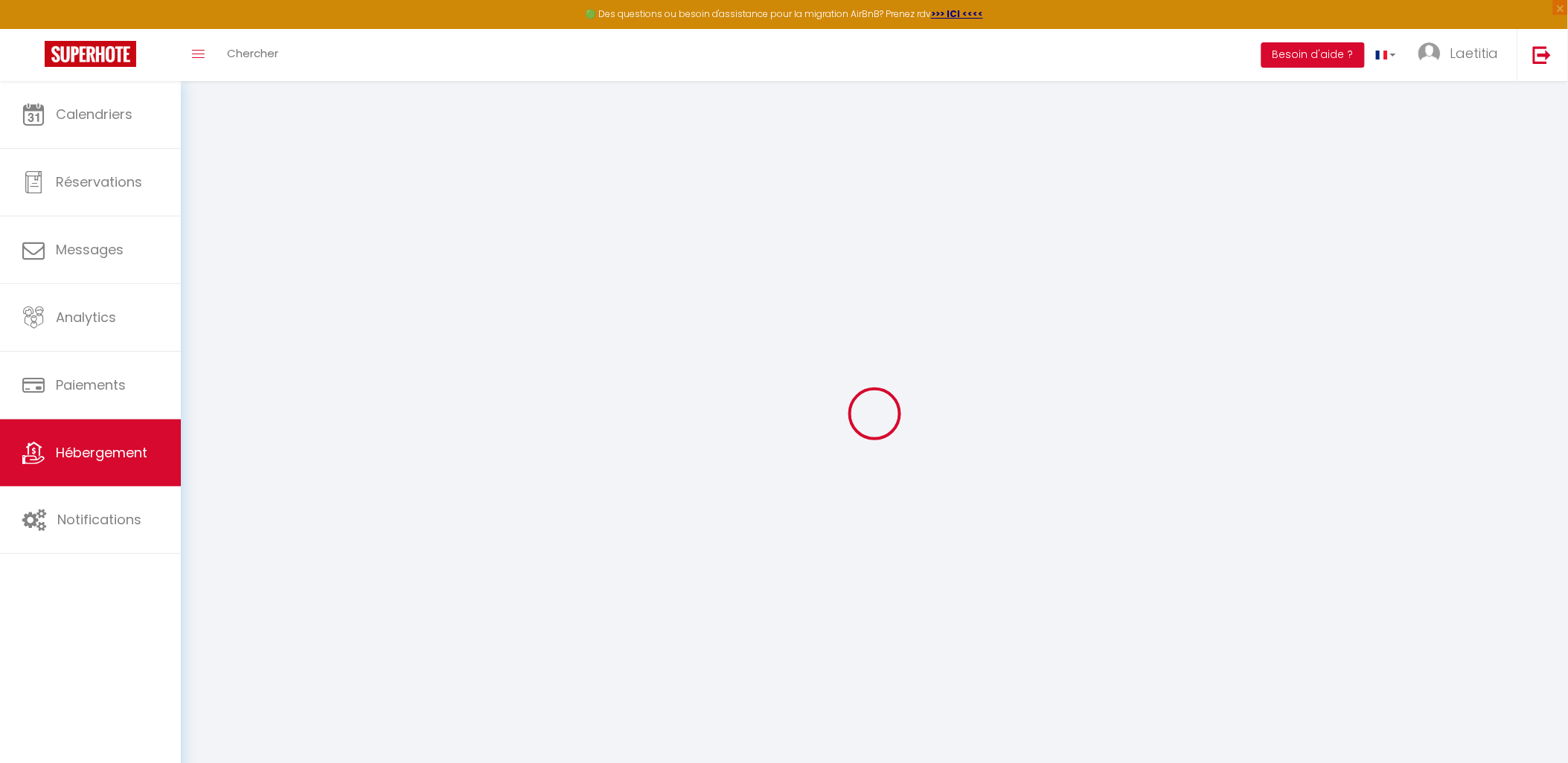
select select
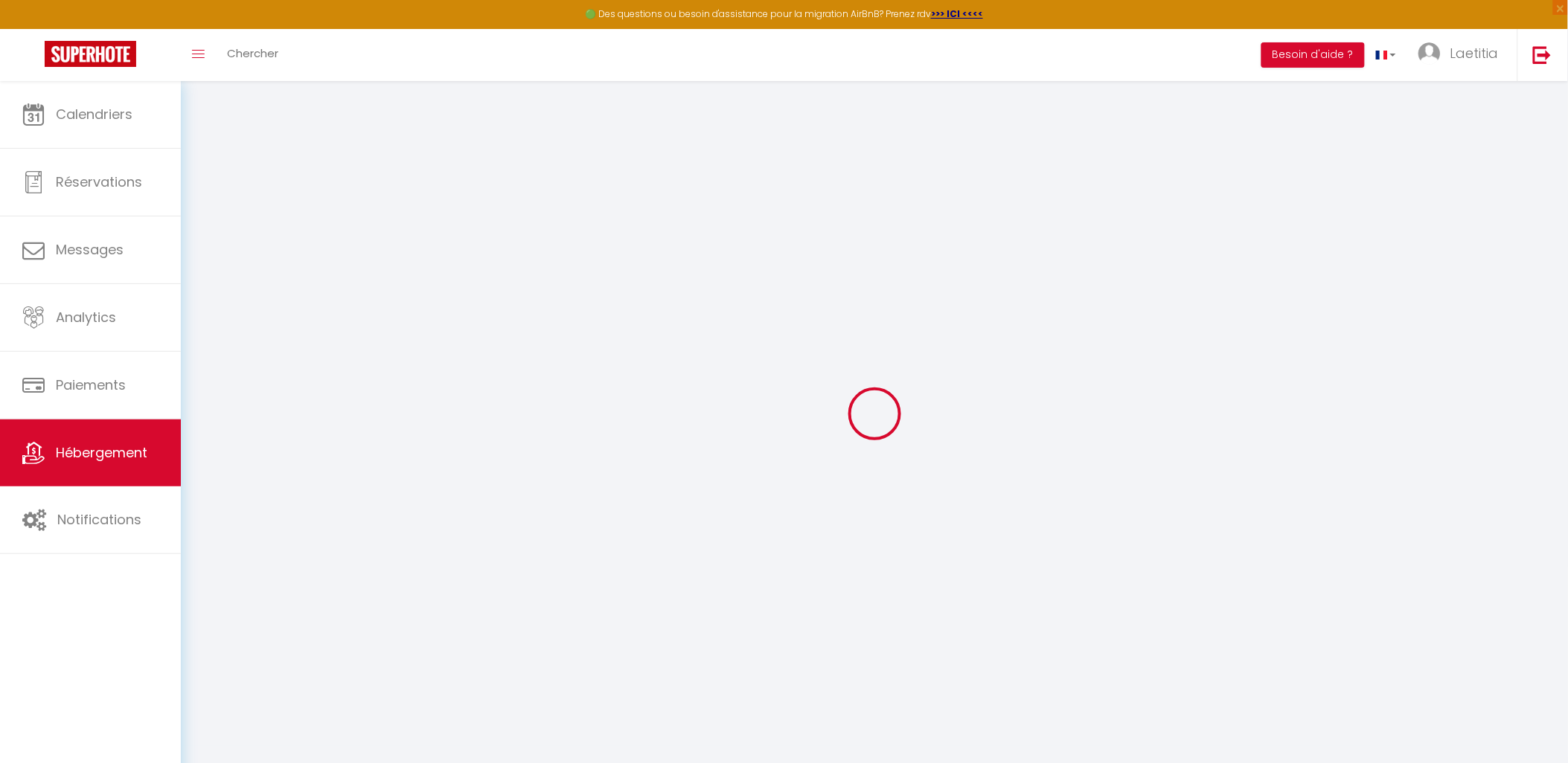
checkbox input "false"
checkbox input "true"
select select
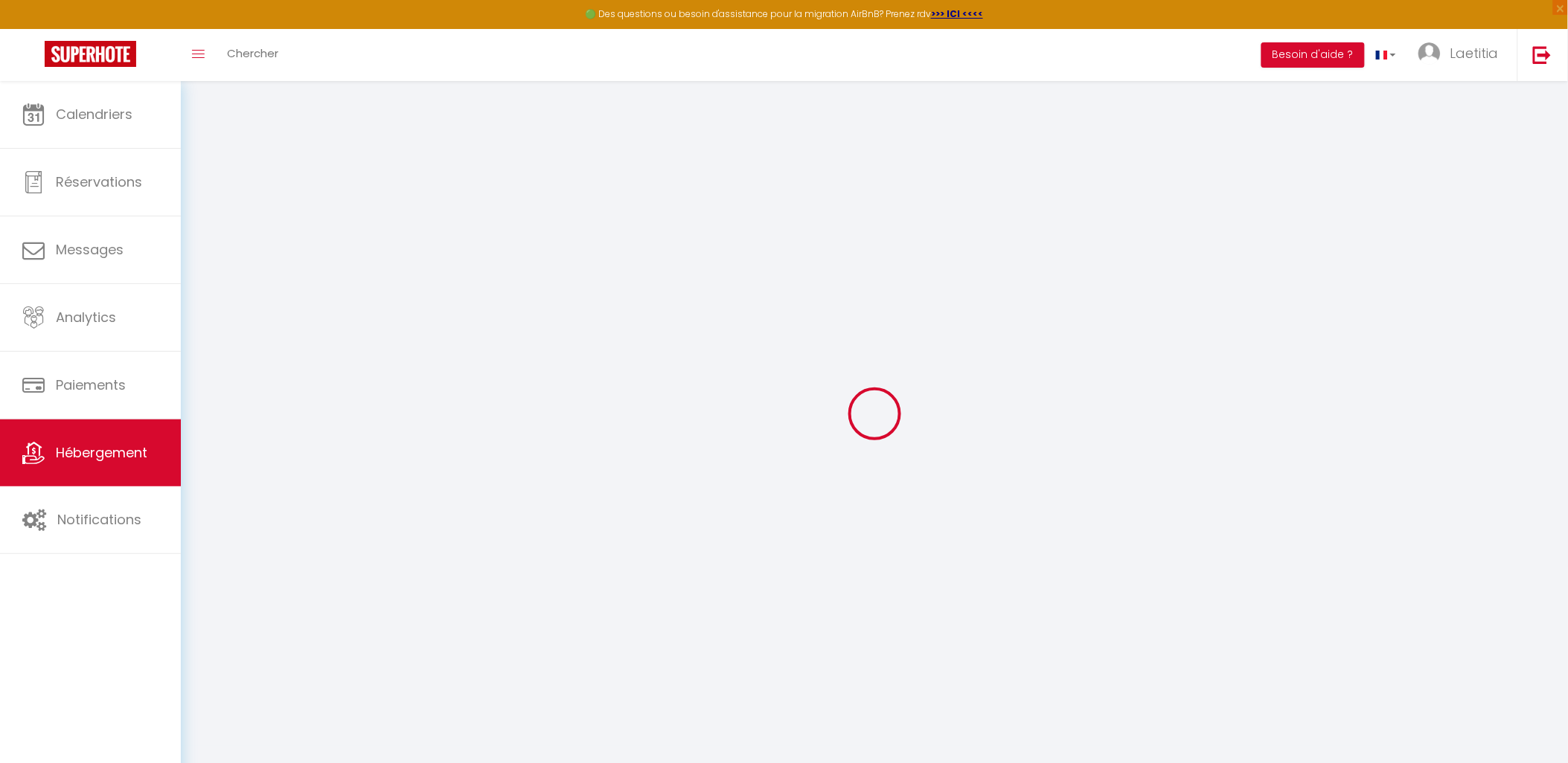
select select
checkbox input "false"
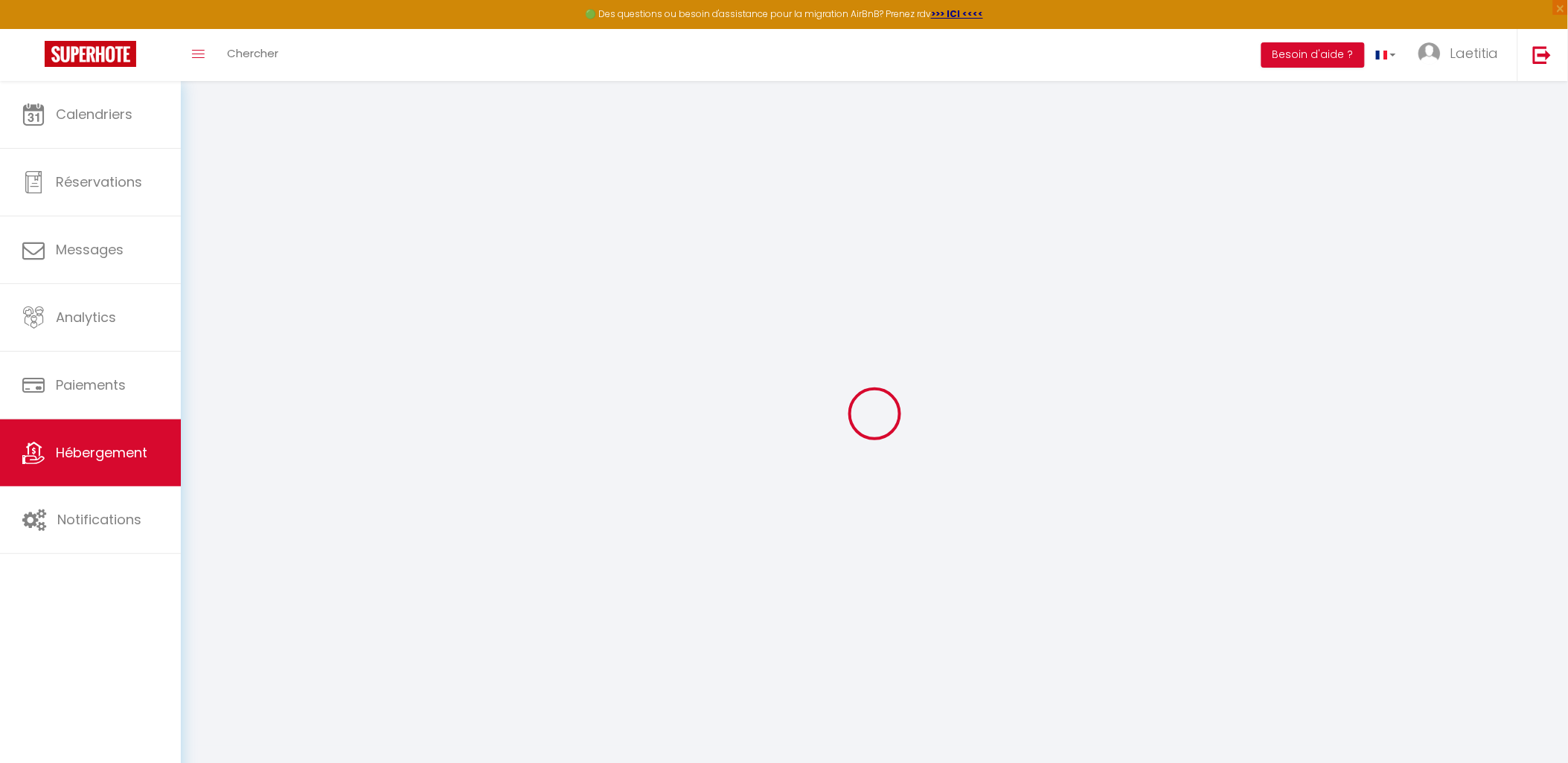
checkbox input "false"
checkbox input "true"
checkbox input "false"
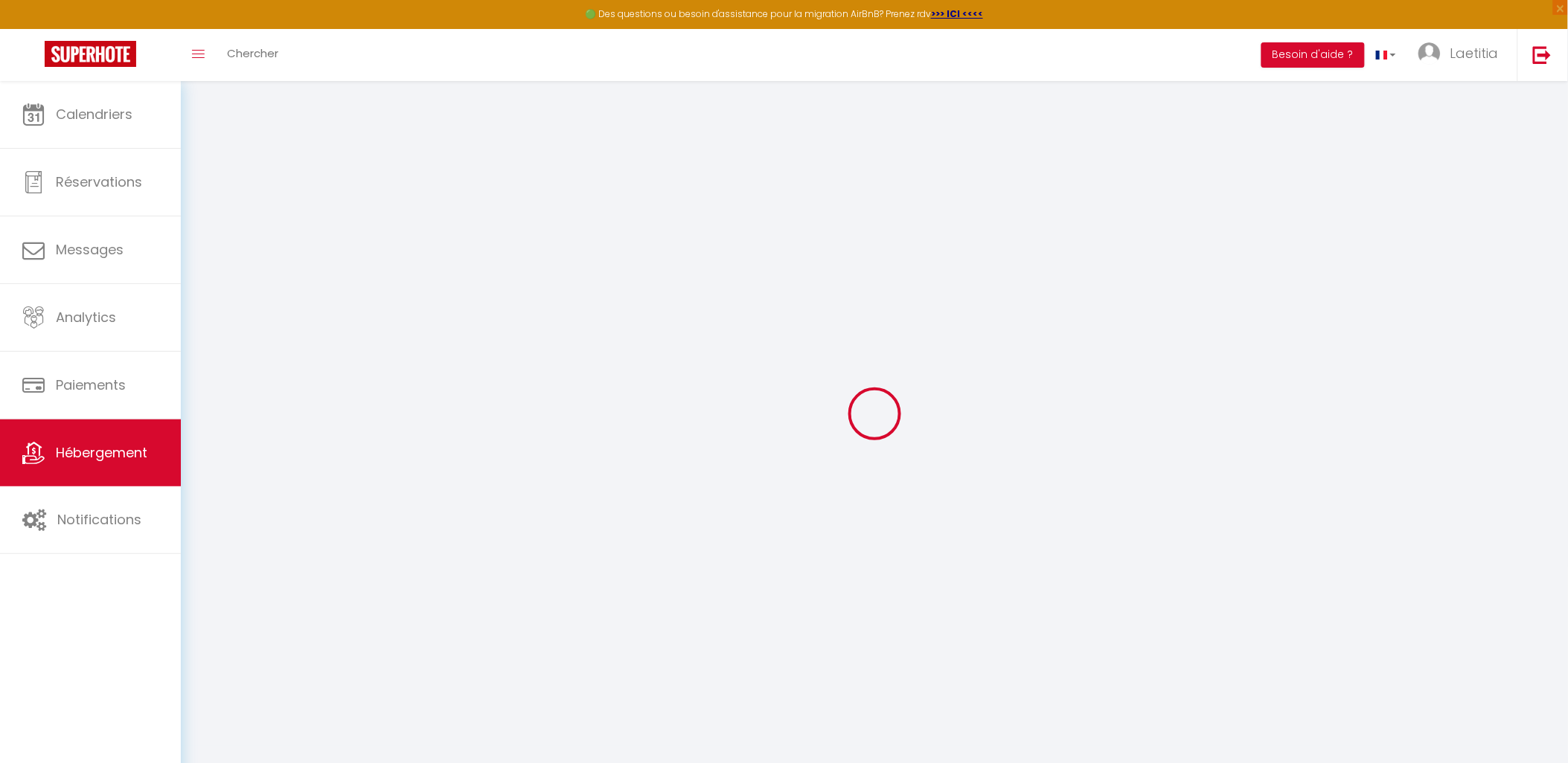
checkbox input "true"
select select "16:00"
select select
select select "11:00"
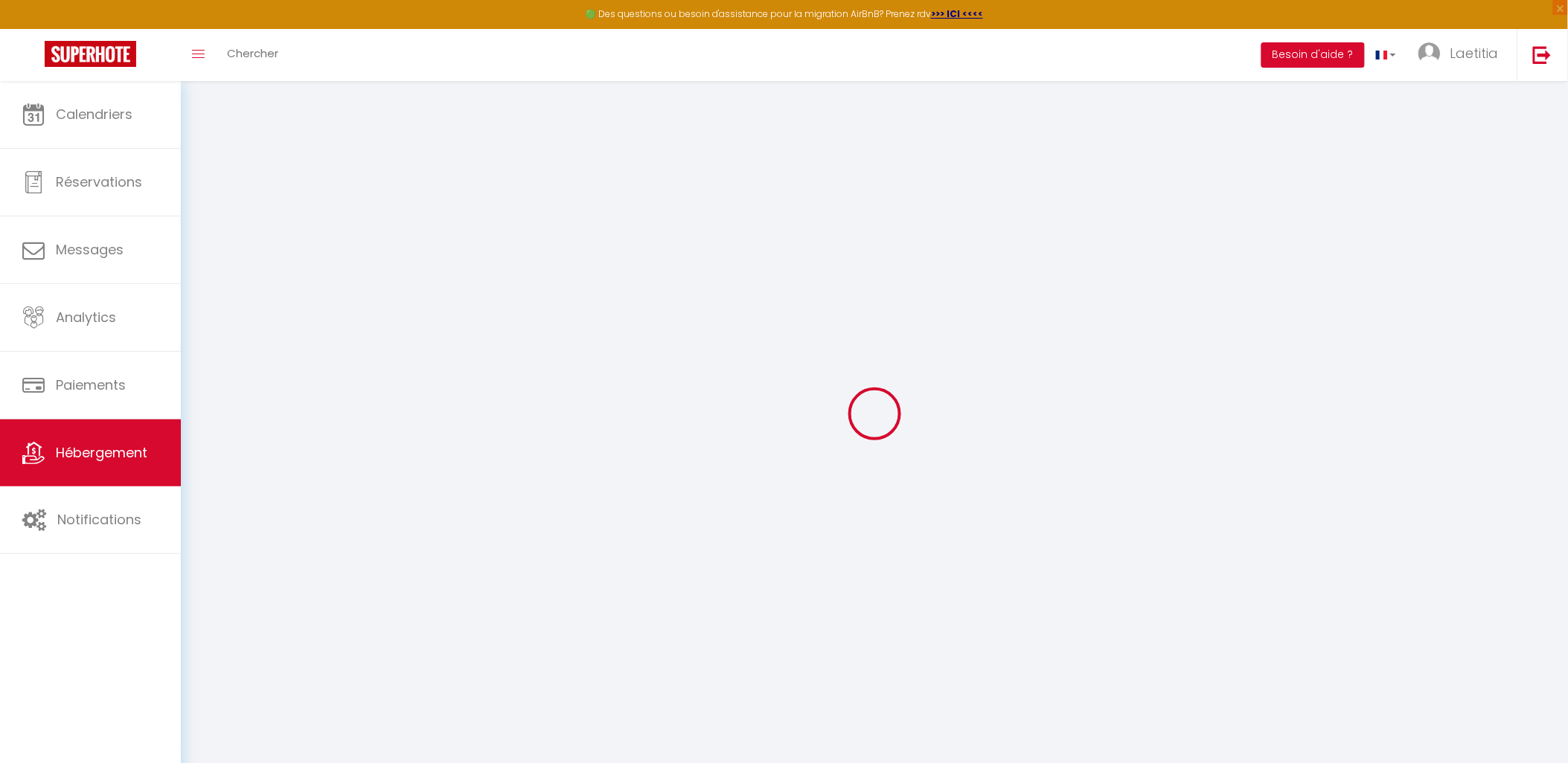
select select "30"
select select "120"
select select
checkbox input "false"
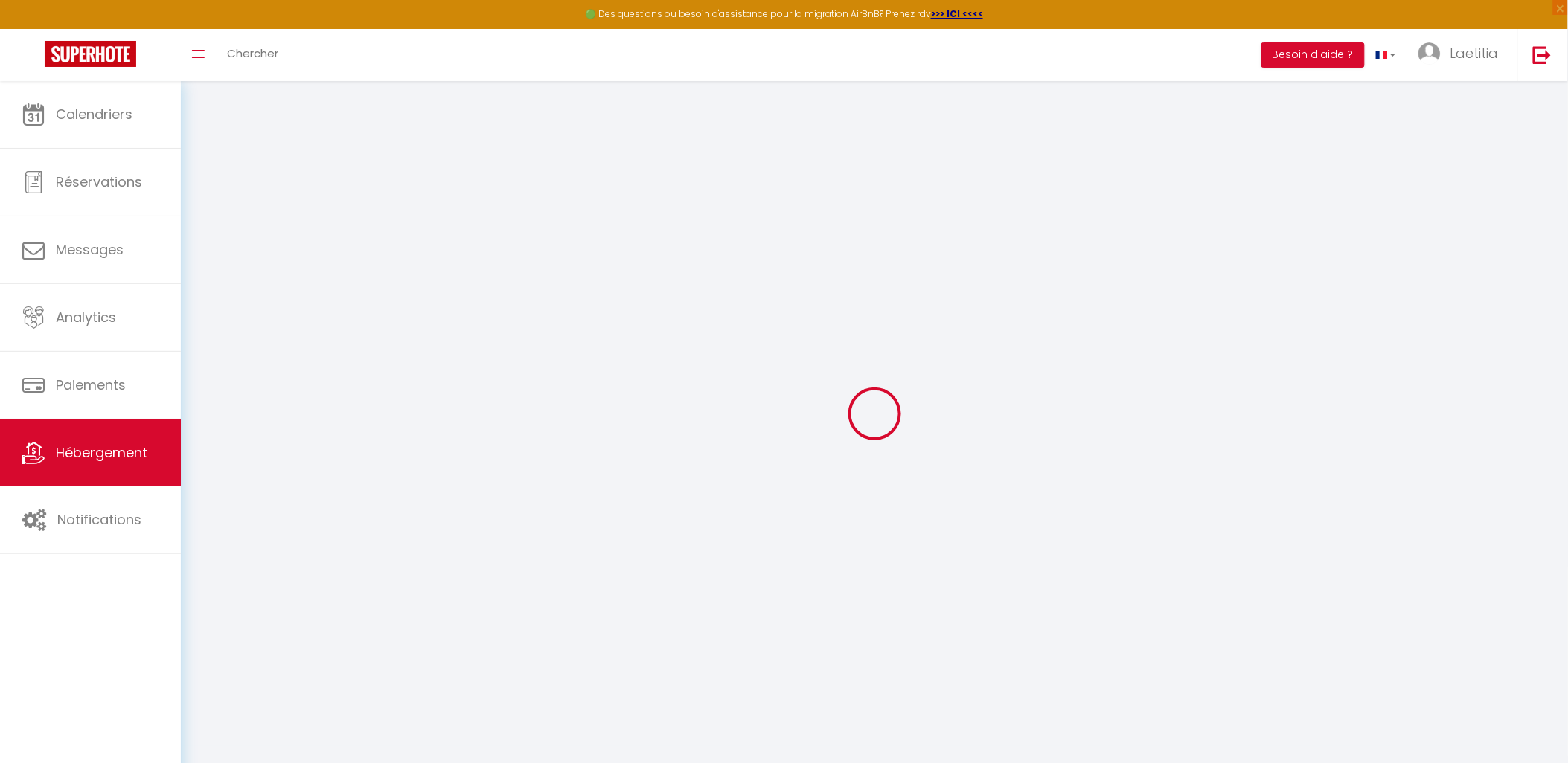
checkbox input "true"
select select
checkbox input "false"
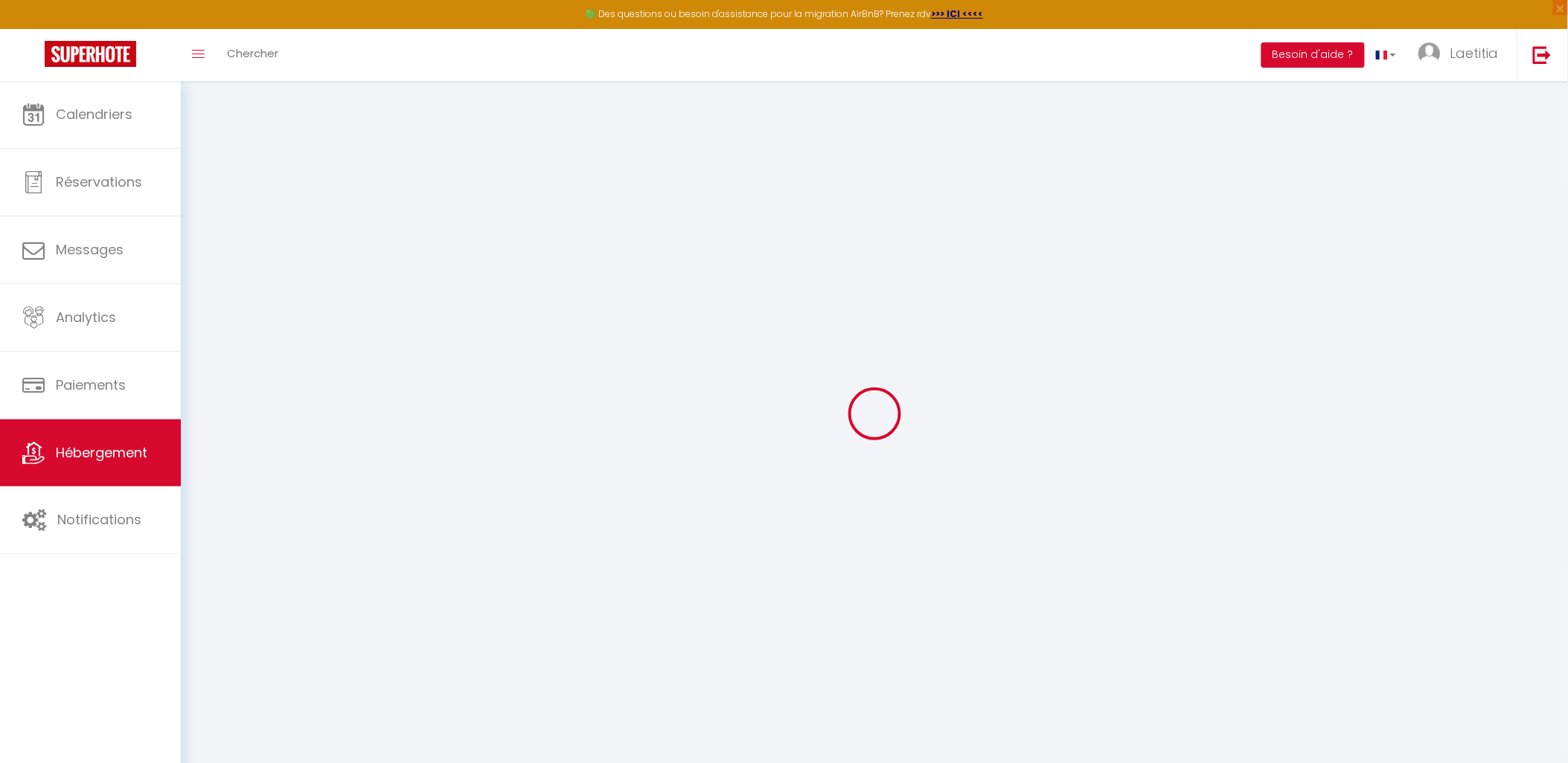
checkbox input "true"
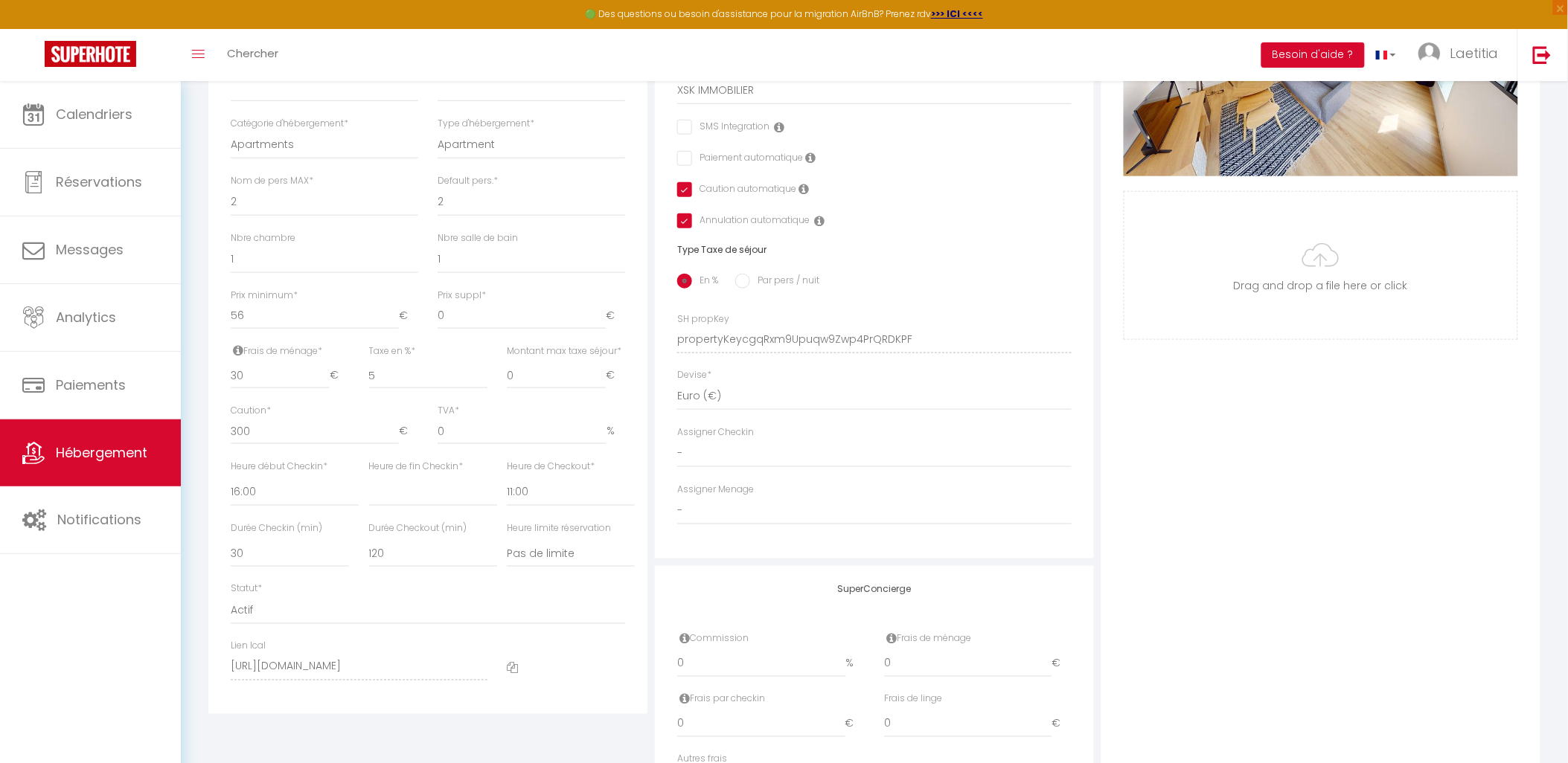
scroll to position [560, 0]
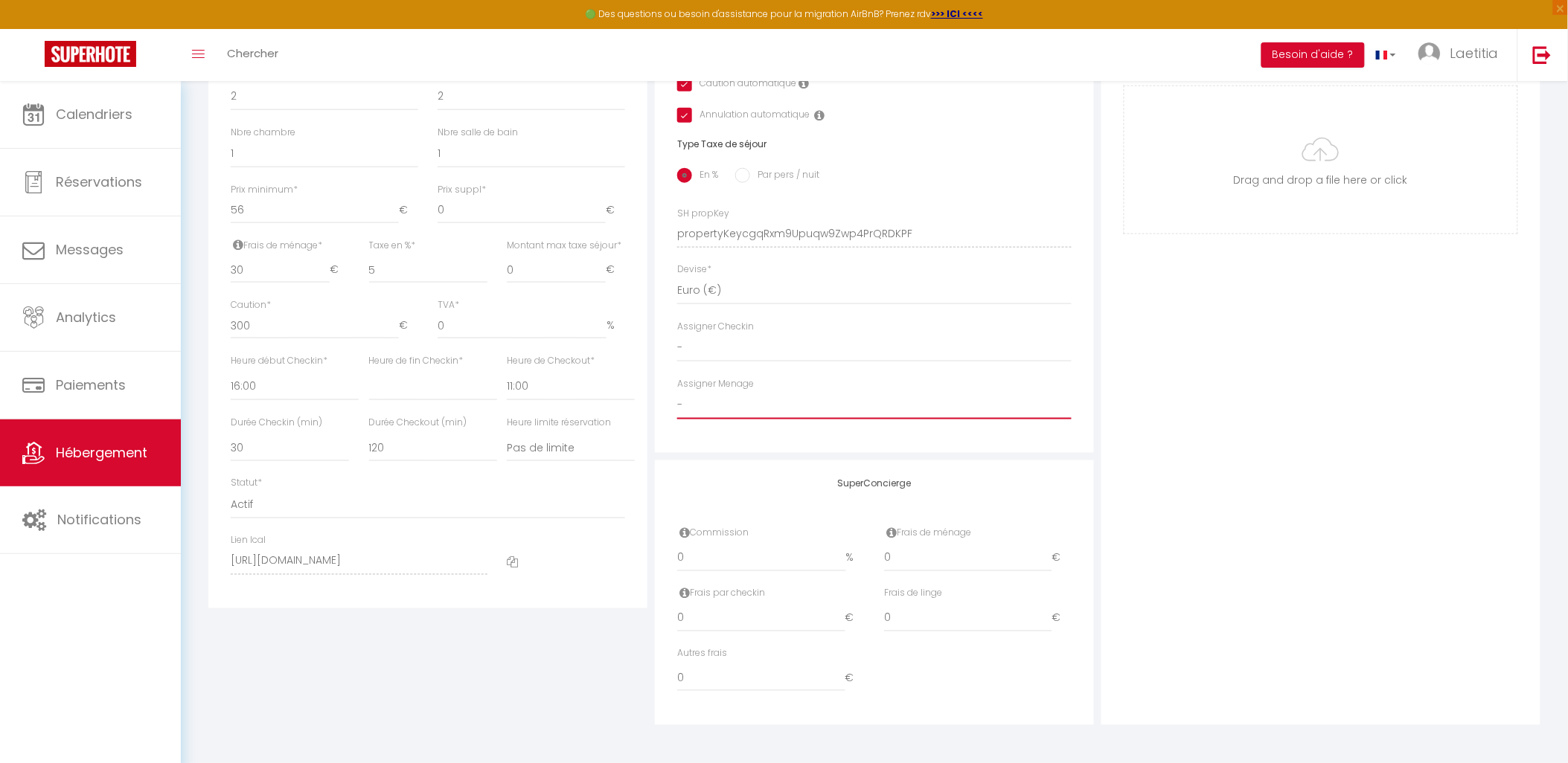
click at [704, 411] on select "- LOCATION [GEOGRAPHIC_DATA] Mémona [PERSON_NAME] [PERSON_NAME] [PERSON_NAME] […" at bounding box center [874, 405] width 395 height 28
select select "53705"
click at [677, 391] on select "- LOCATION [GEOGRAPHIC_DATA] Mémona [PERSON_NAME] [PERSON_NAME] [PERSON_NAME] […" at bounding box center [874, 405] width 395 height 28
select select
checkbox input "false"
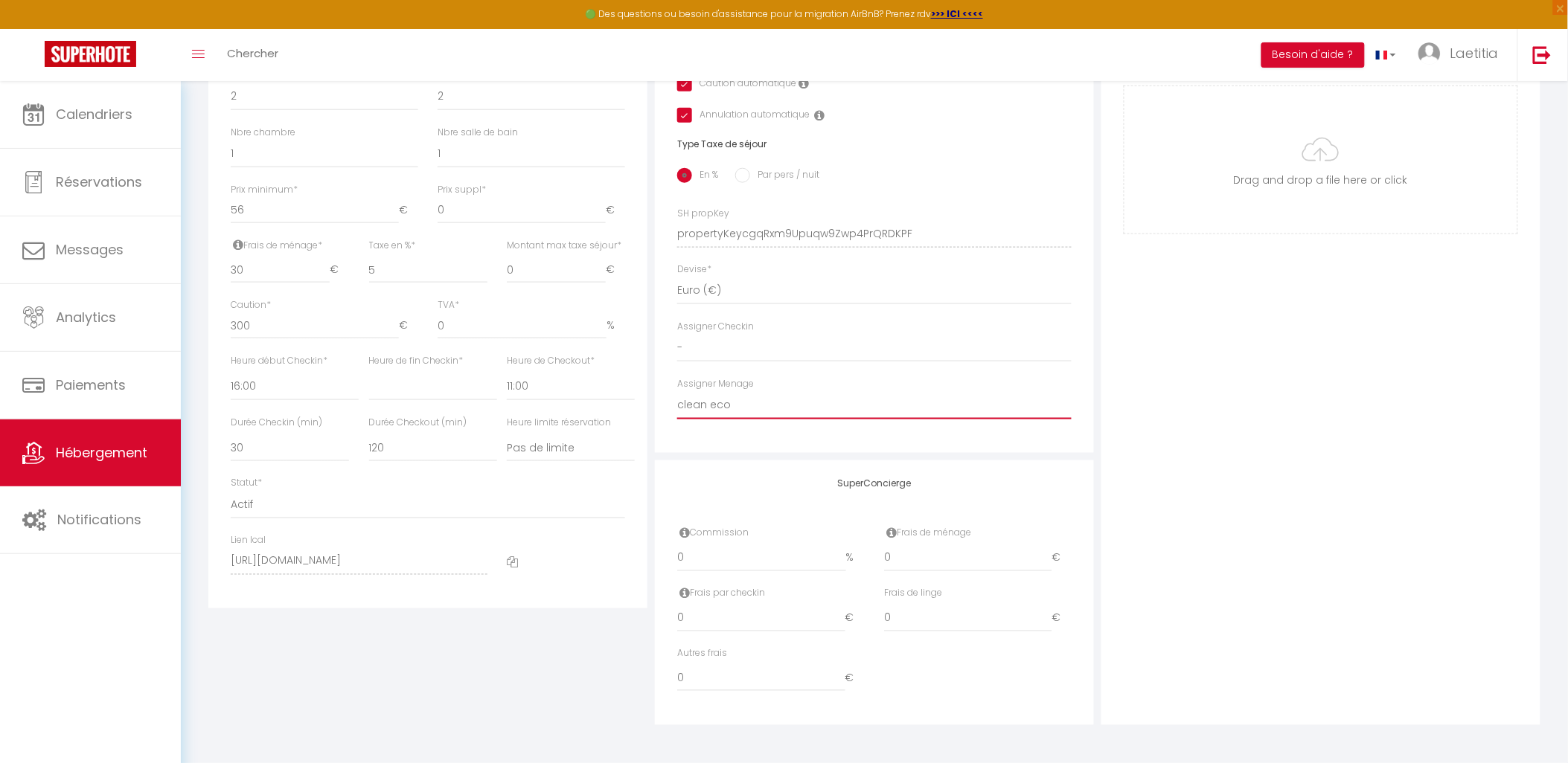
checkbox input "false"
checkbox input "true"
click at [748, 397] on select "- LOCATION [GEOGRAPHIC_DATA] Mémona [PERSON_NAME] [PERSON_NAME] [PERSON_NAME] […" at bounding box center [874, 405] width 395 height 28
select select
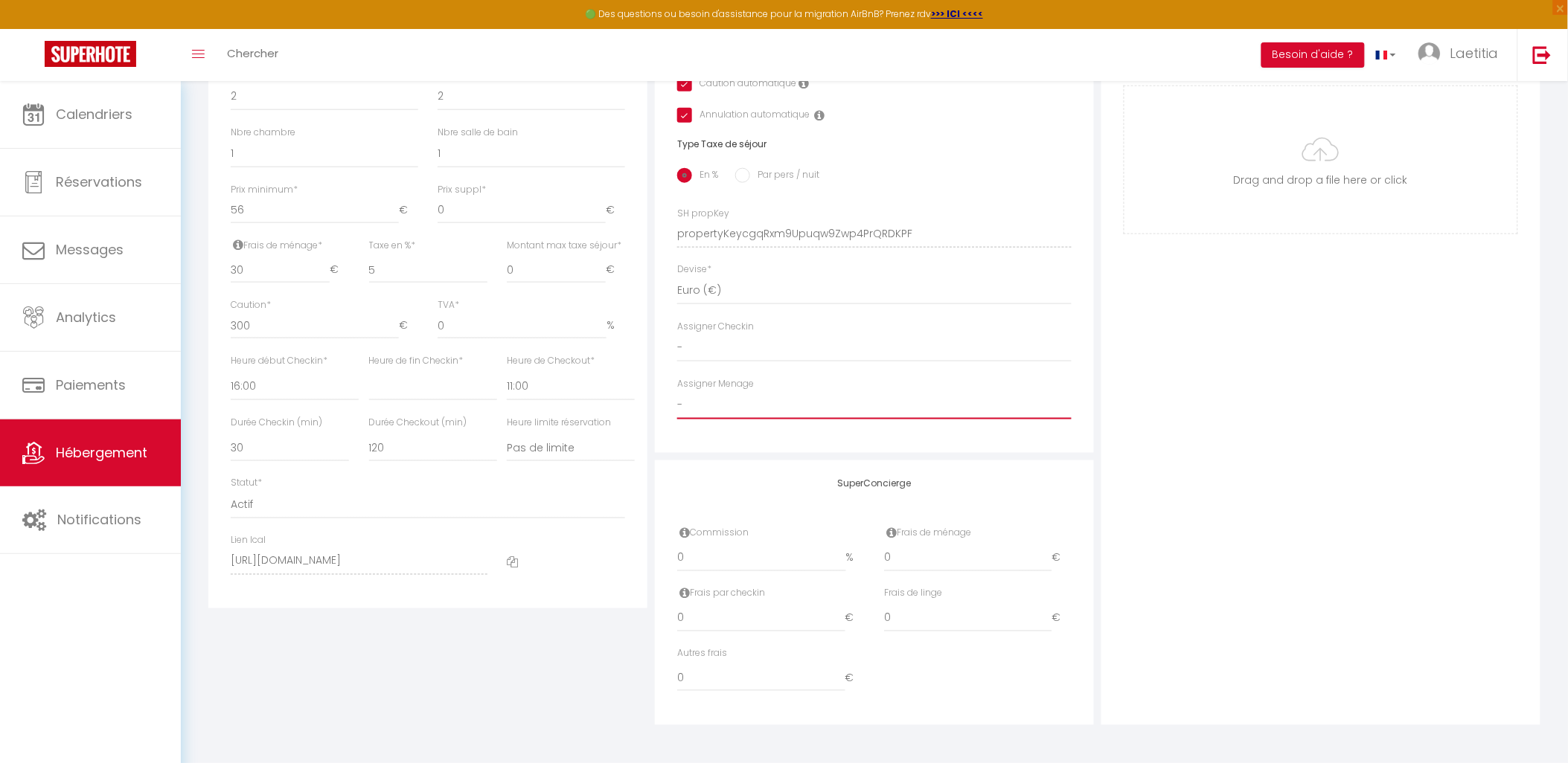
click at [677, 391] on select "- LOCATION [GEOGRAPHIC_DATA] Mémona [PERSON_NAME] [PERSON_NAME] [PERSON_NAME] […" at bounding box center [874, 405] width 395 height 28
select select
checkbox input "false"
checkbox input "true"
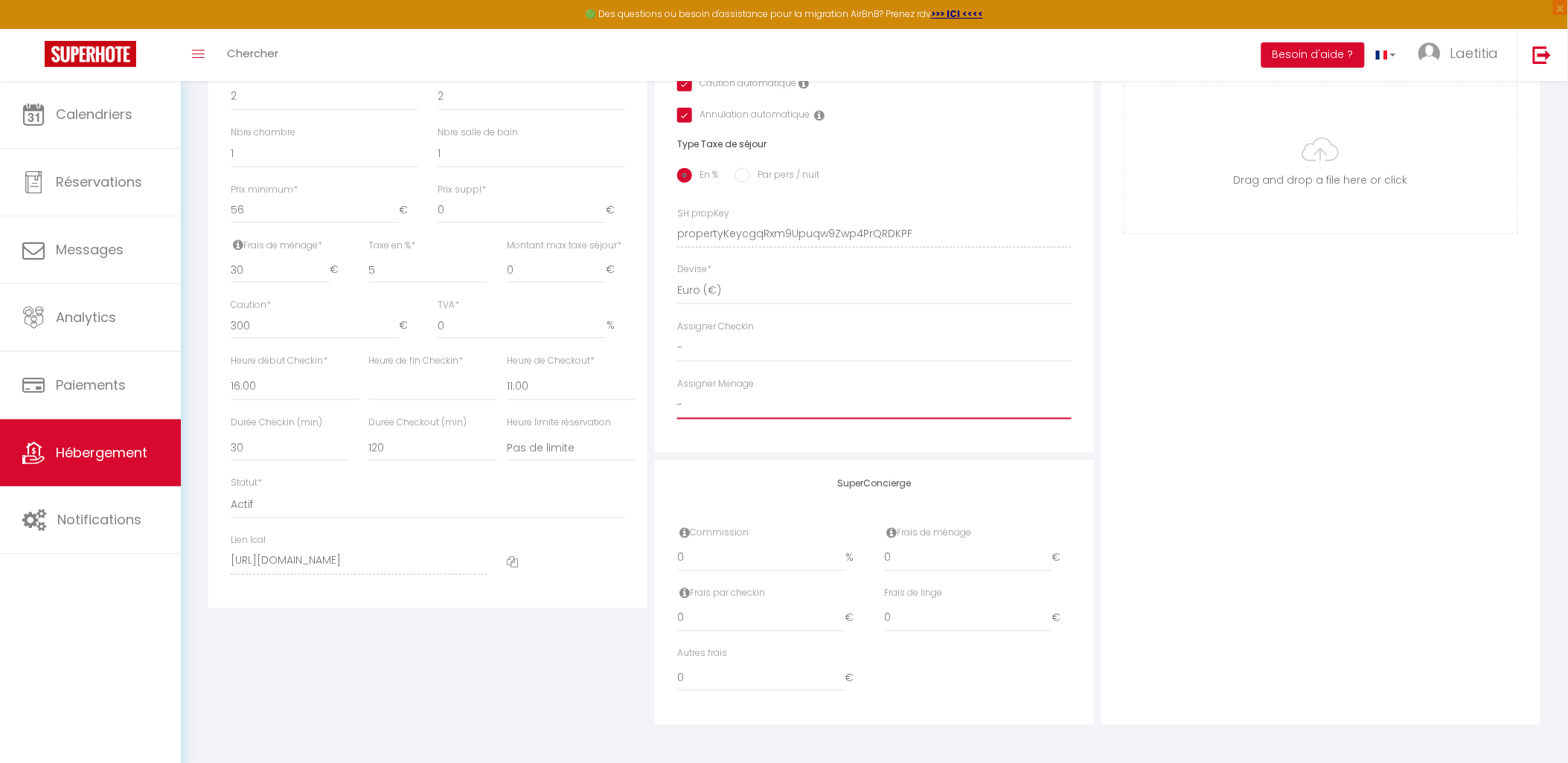
checkbox input "true"
